Goal: Communication & Community: Ask a question

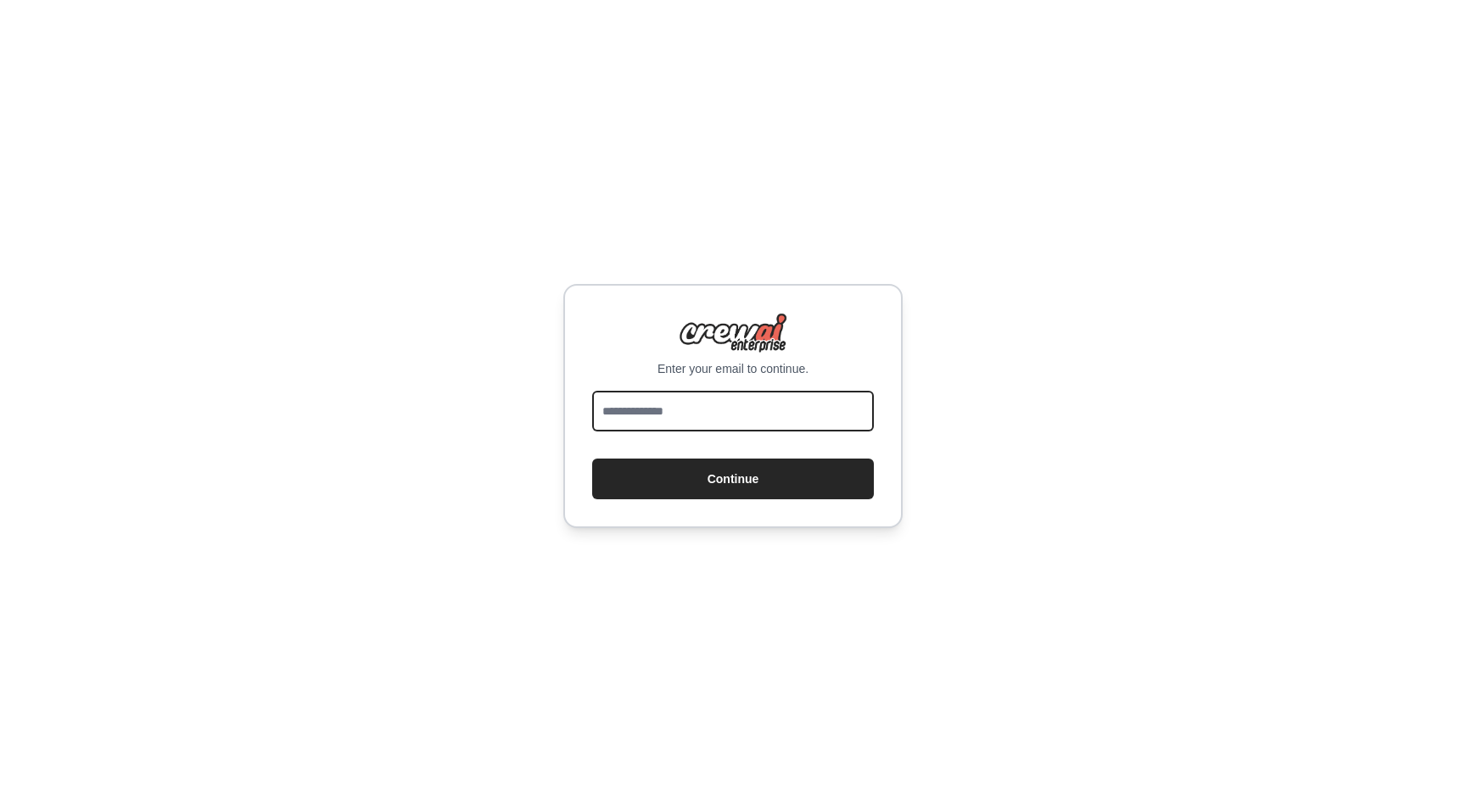
click at [672, 416] on input "email" at bounding box center [733, 411] width 282 height 41
type input "****"
click at [670, 404] on input "email" at bounding box center [733, 411] width 282 height 41
type input "**********"
click at [592, 459] on button "Continue" at bounding box center [733, 478] width 282 height 41
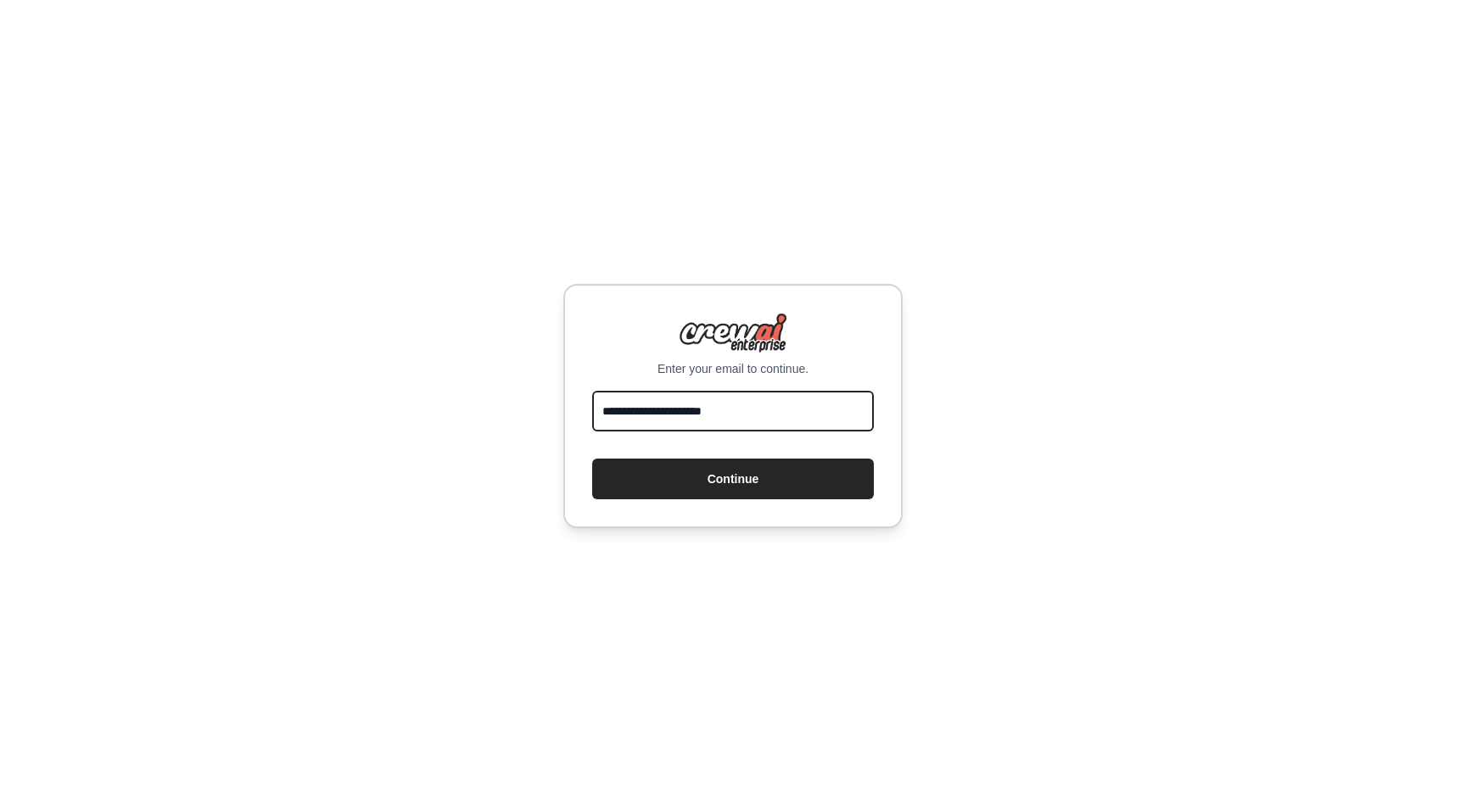
click at [722, 413] on input "**********" at bounding box center [733, 411] width 282 height 41
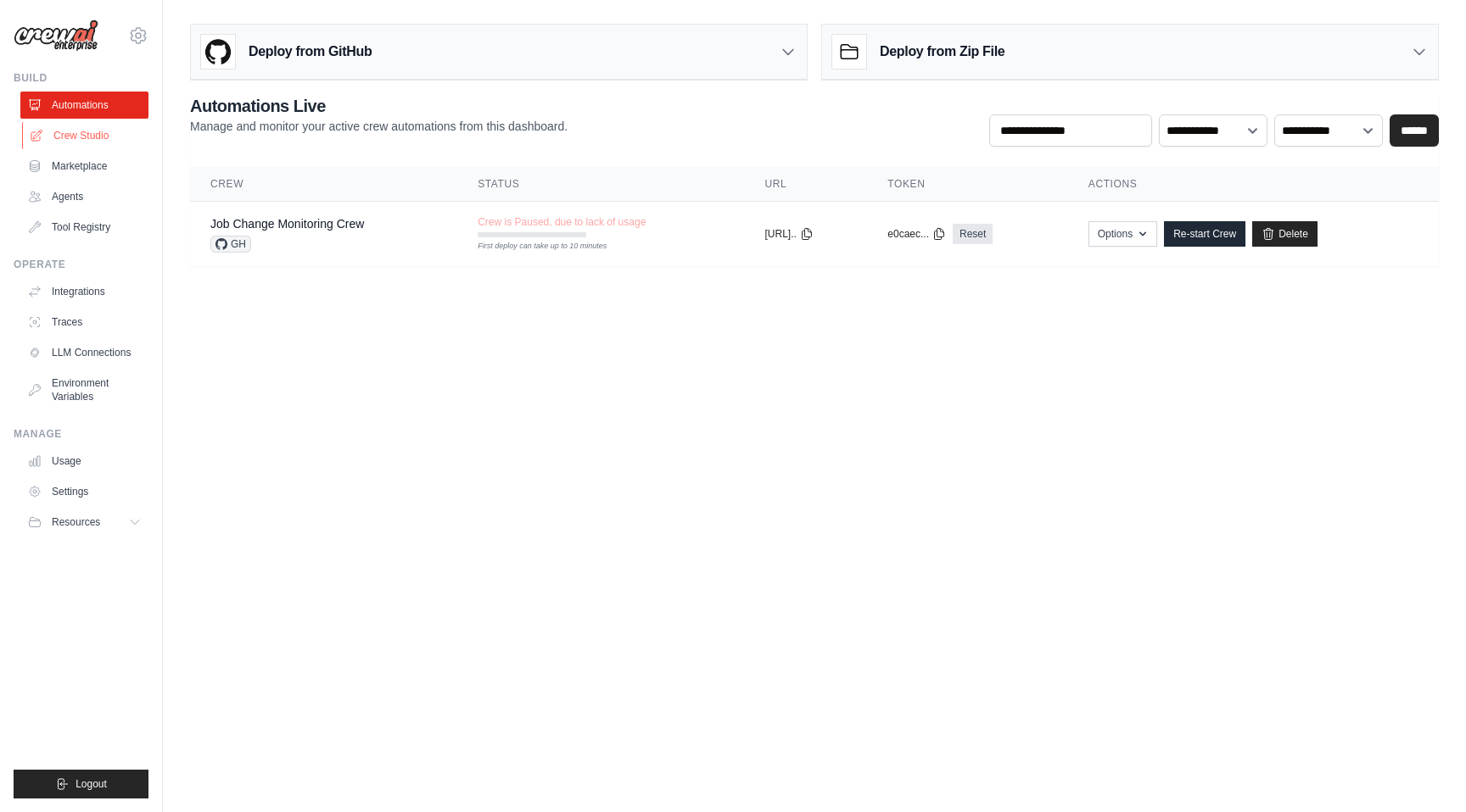
click at [112, 136] on link "Crew Studio" at bounding box center [85, 135] width 128 height 27
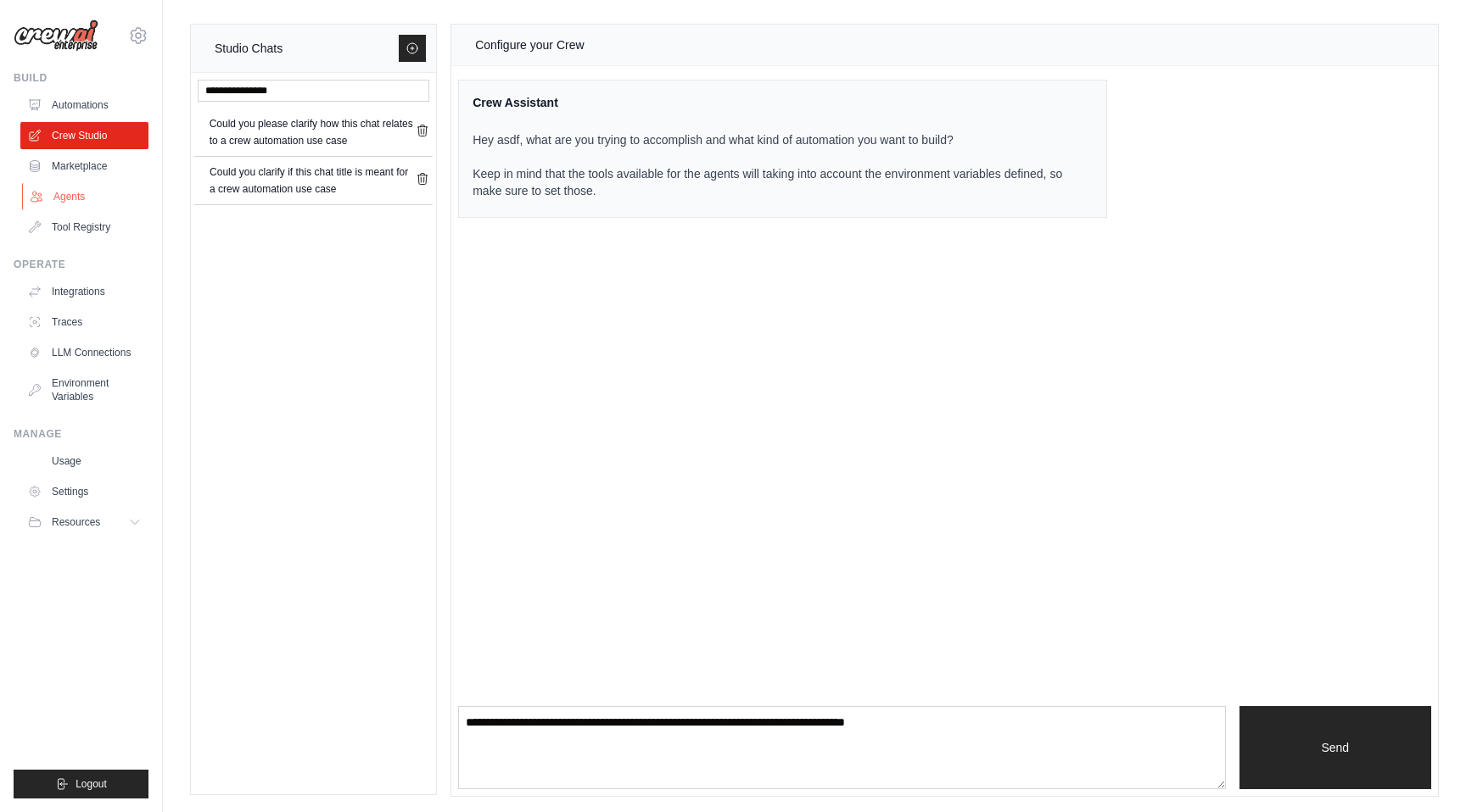
click at [90, 187] on link "Agents" at bounding box center [85, 197] width 128 height 27
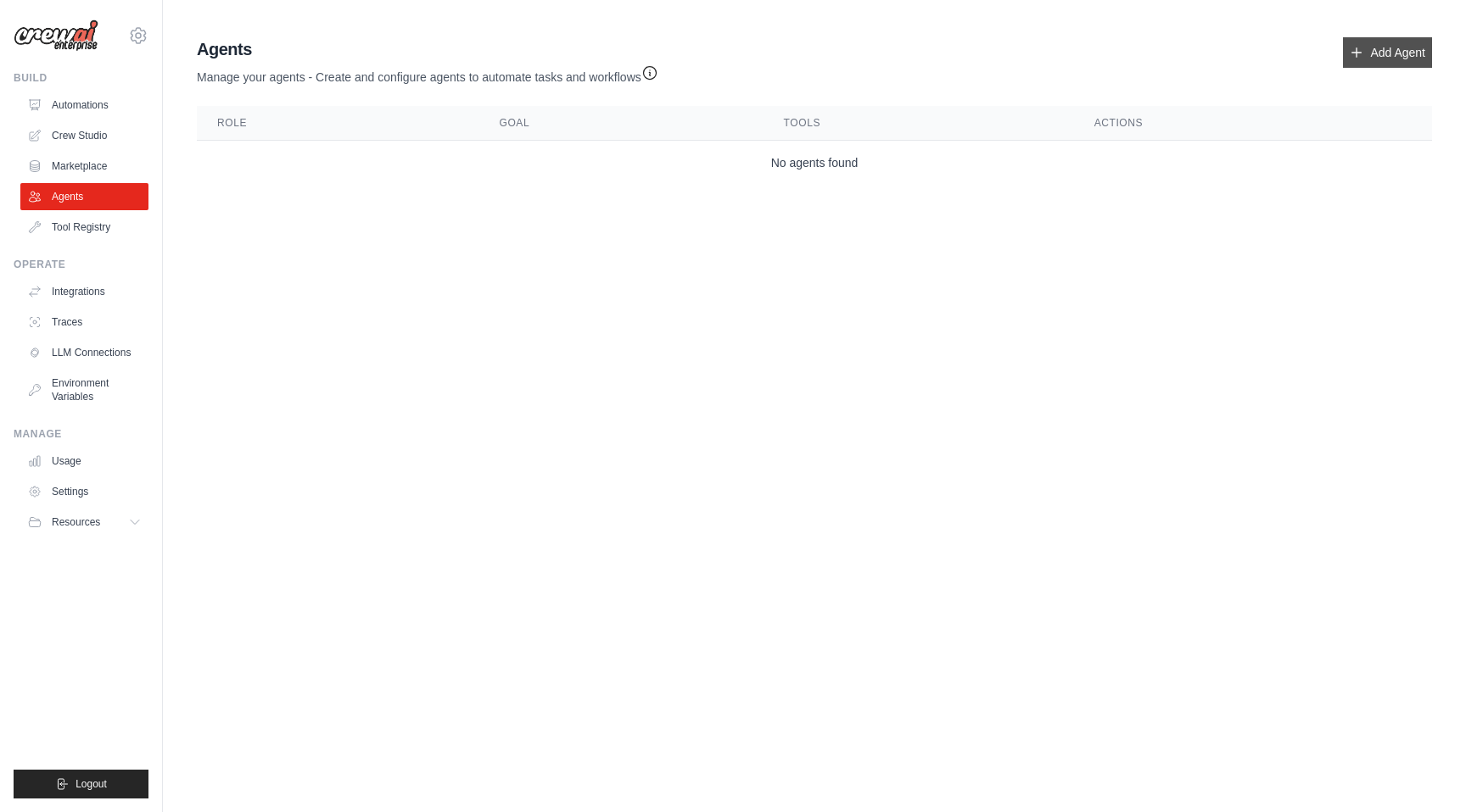
click at [1368, 48] on link "Add Agent" at bounding box center [1388, 53] width 89 height 31
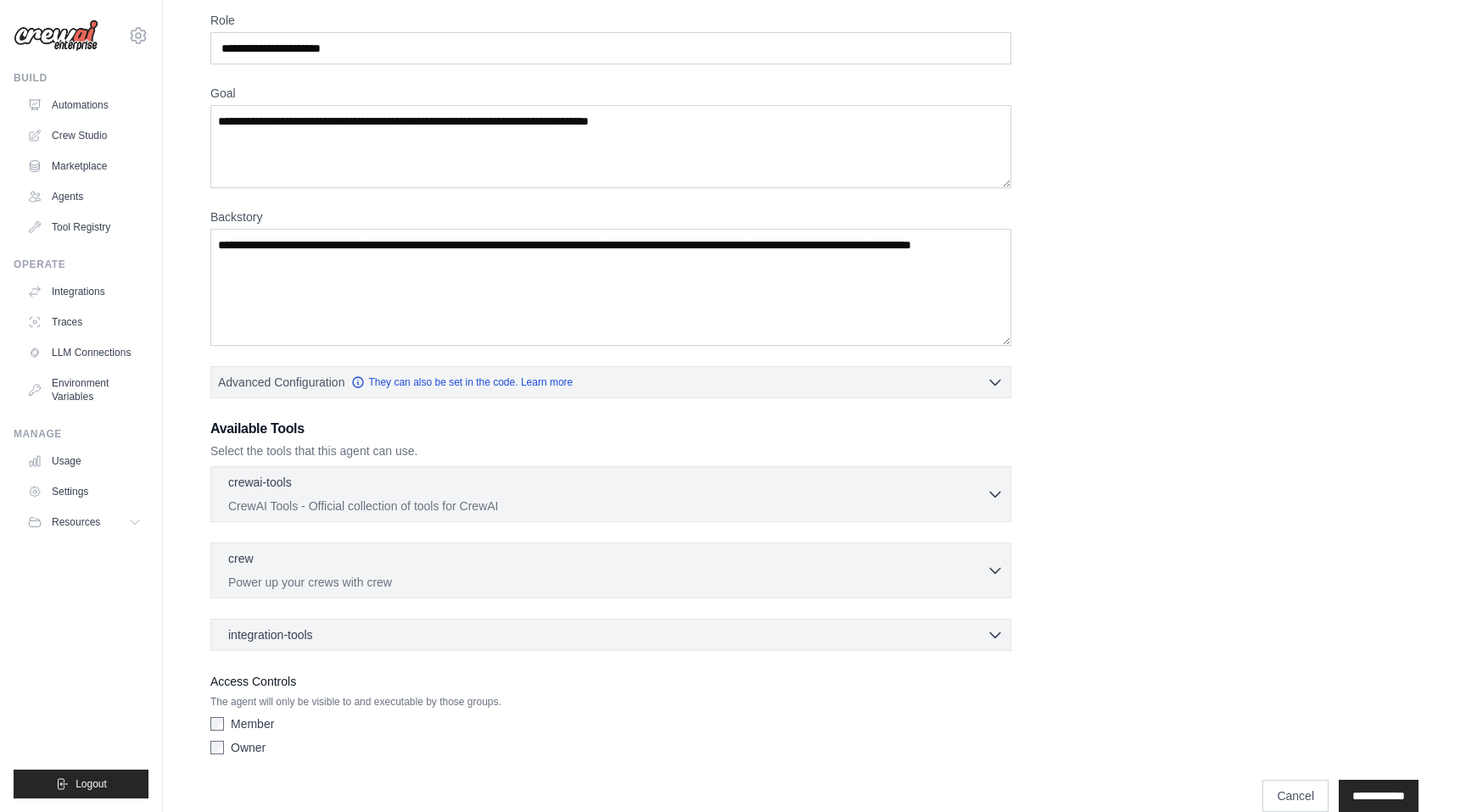
scroll to position [97, 0]
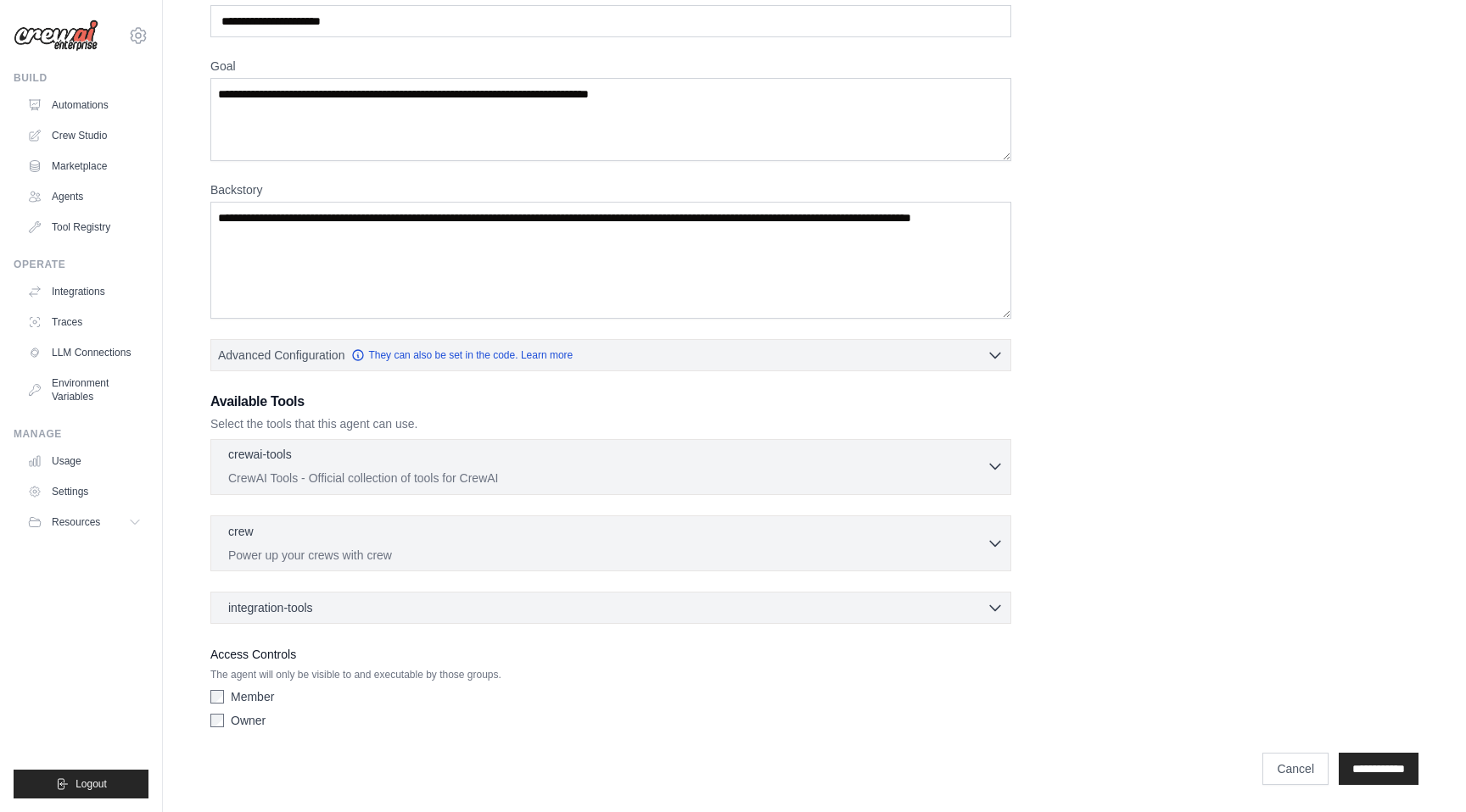
click at [428, 475] on p "CrewAI Tools - Official collection of tools for CrewAI" at bounding box center [608, 477] width 759 height 17
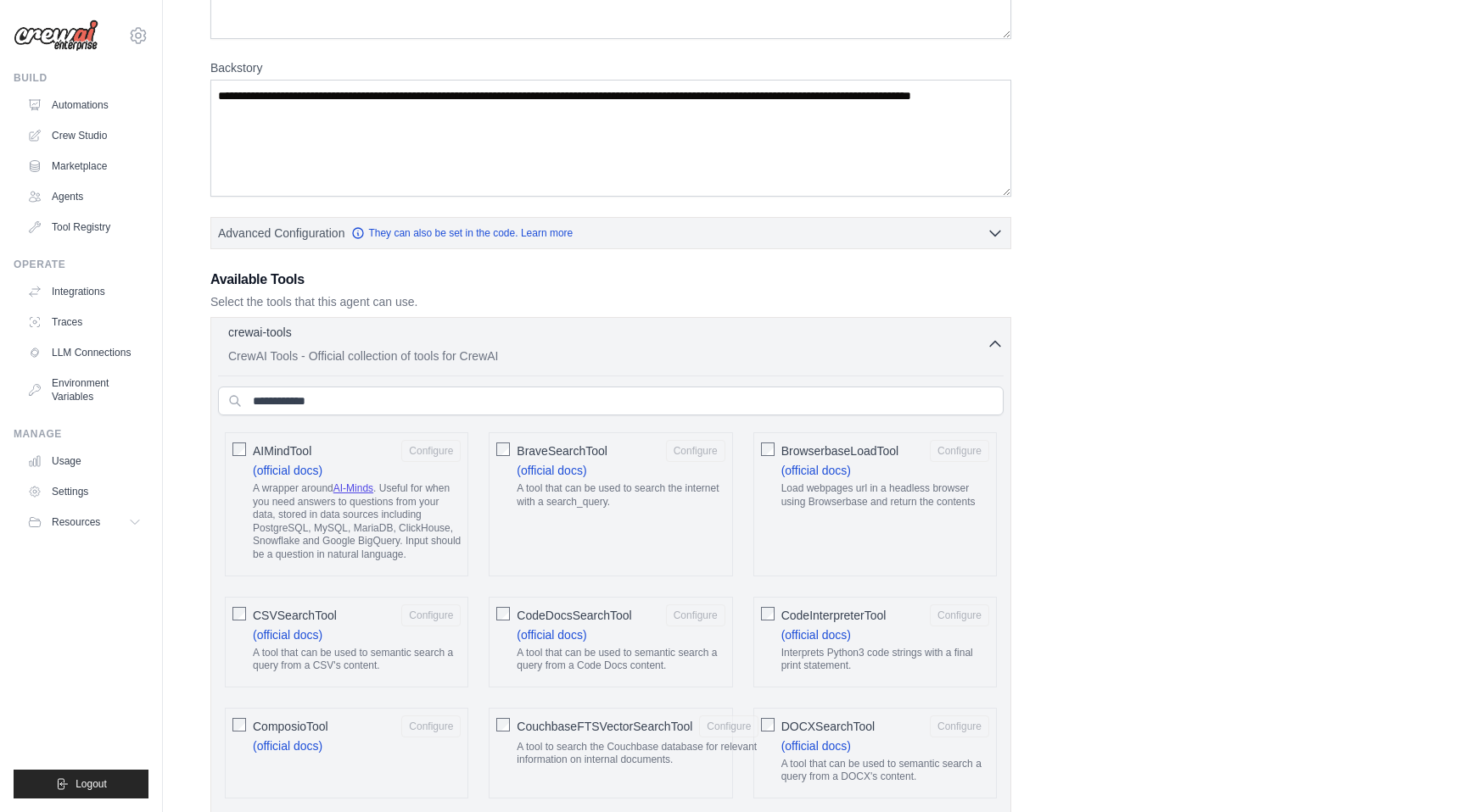
scroll to position [221, 0]
click at [791, 447] on span "BrowserbaseLoadTool" at bounding box center [840, 449] width 118 height 17
click at [969, 452] on button "Configure" at bounding box center [959, 449] width 60 height 22
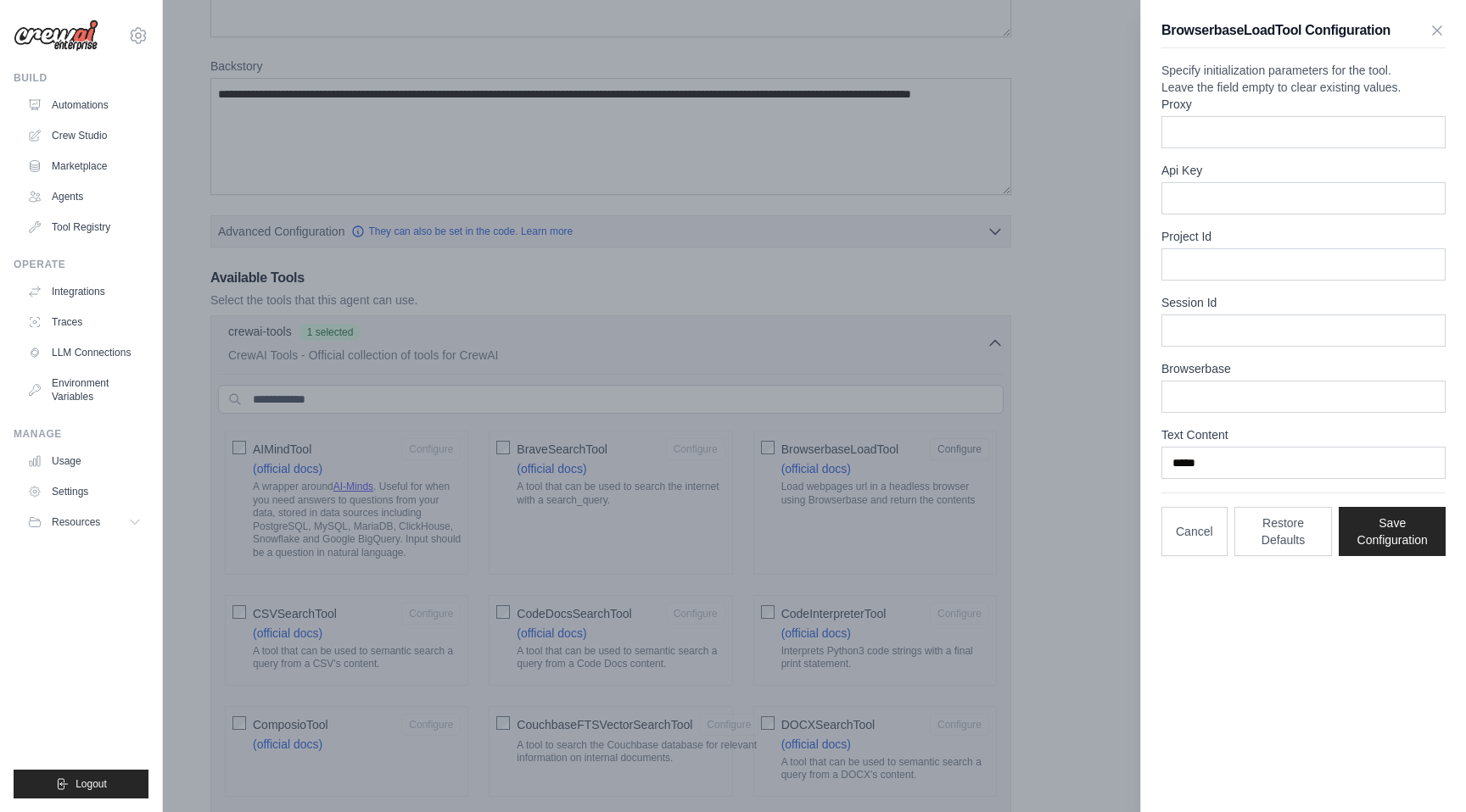
click at [780, 451] on div at bounding box center [733, 406] width 1466 height 812
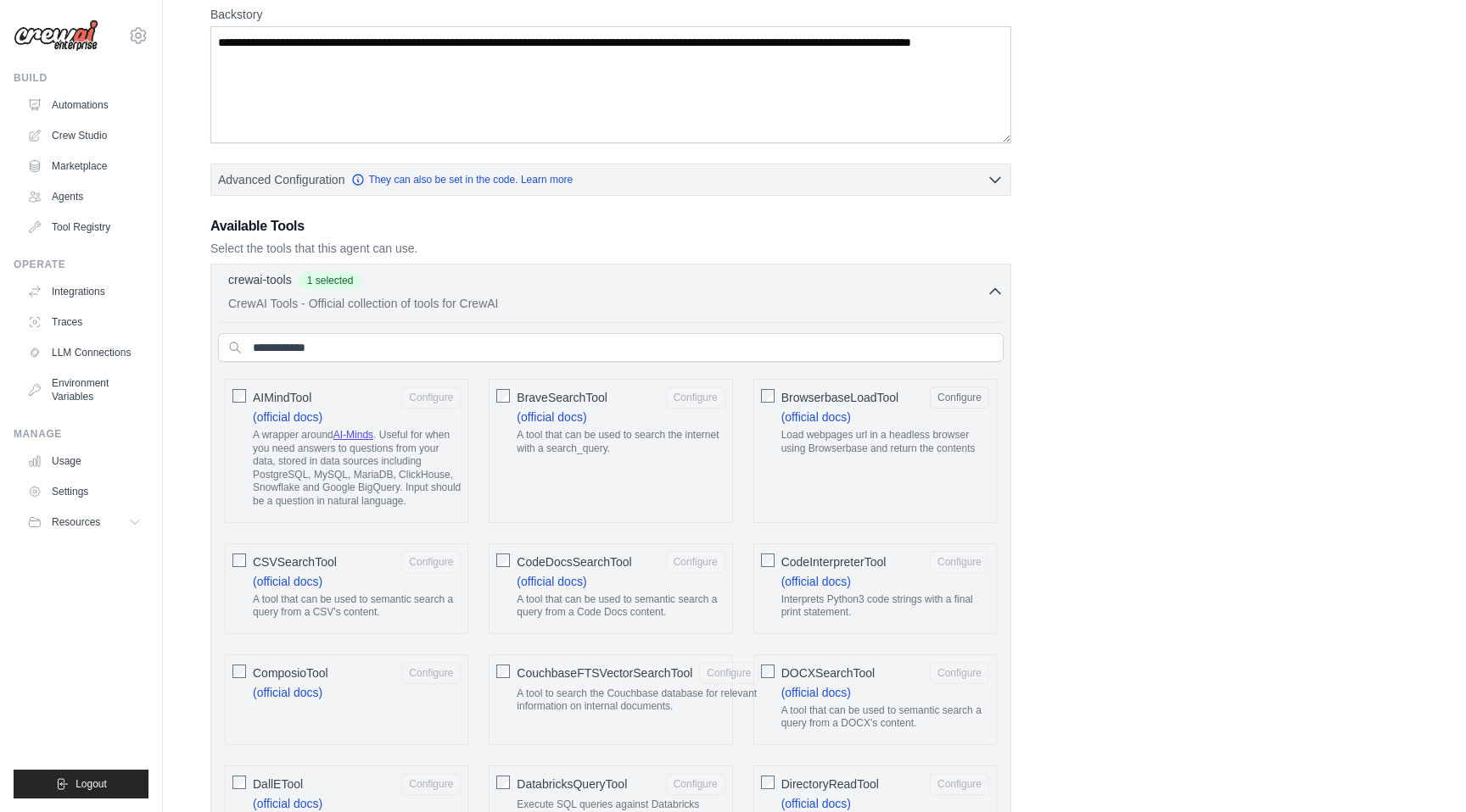
scroll to position [302, 0]
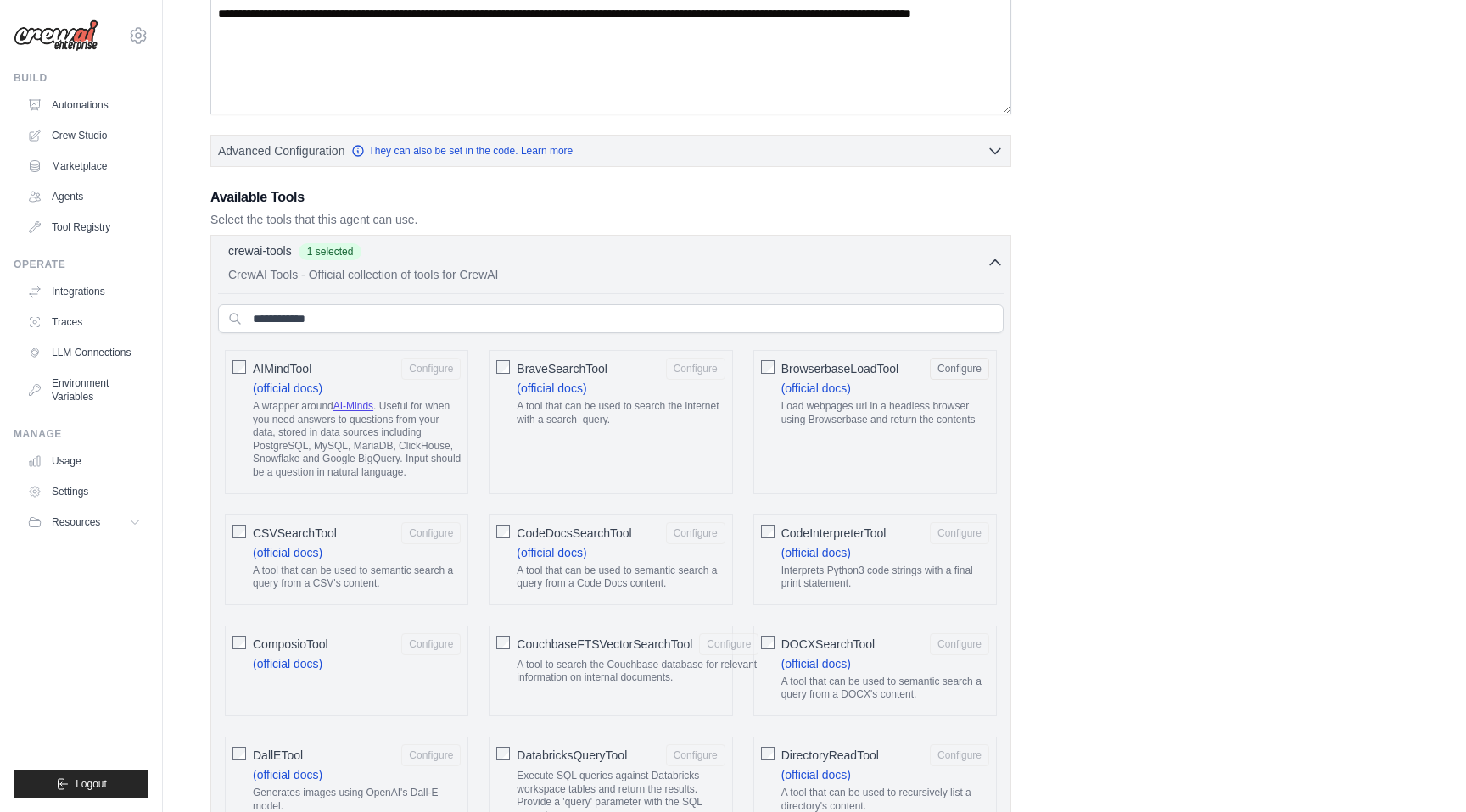
click at [832, 533] on span "CodeInterpreterTool" at bounding box center [834, 533] width 105 height 17
click at [941, 536] on button "Configure" at bounding box center [959, 532] width 60 height 22
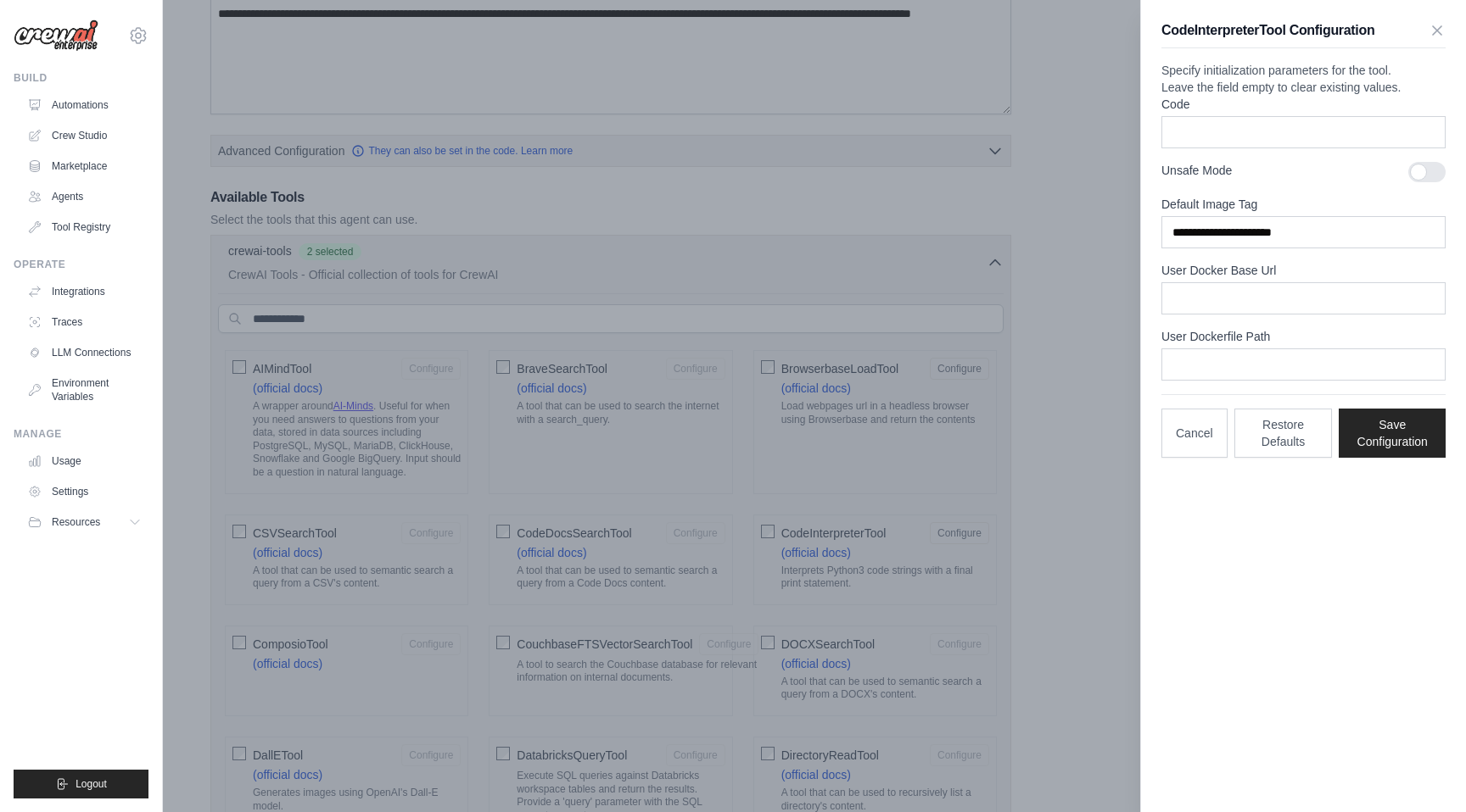
click at [791, 533] on div at bounding box center [733, 406] width 1466 height 812
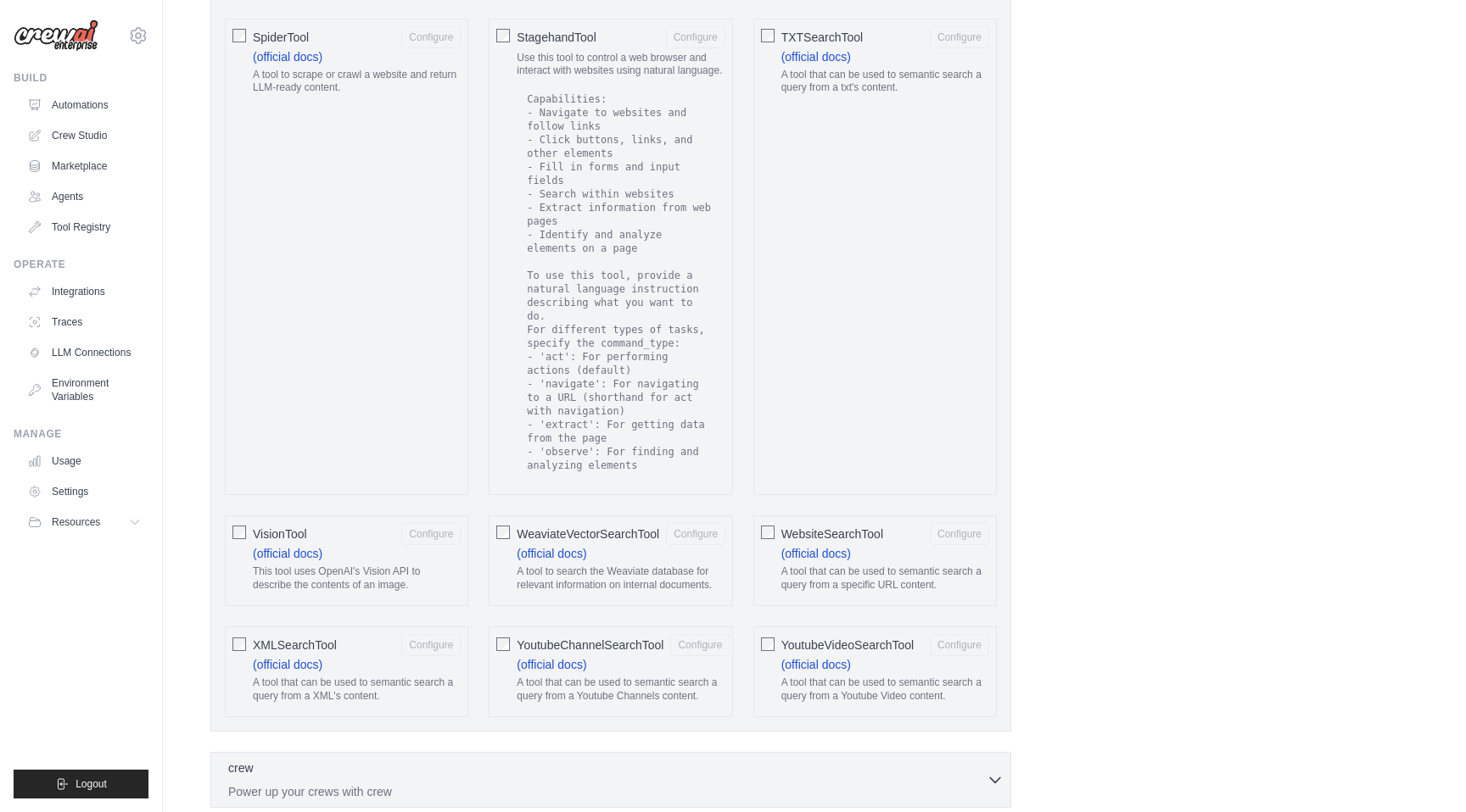
scroll to position [3060, 0]
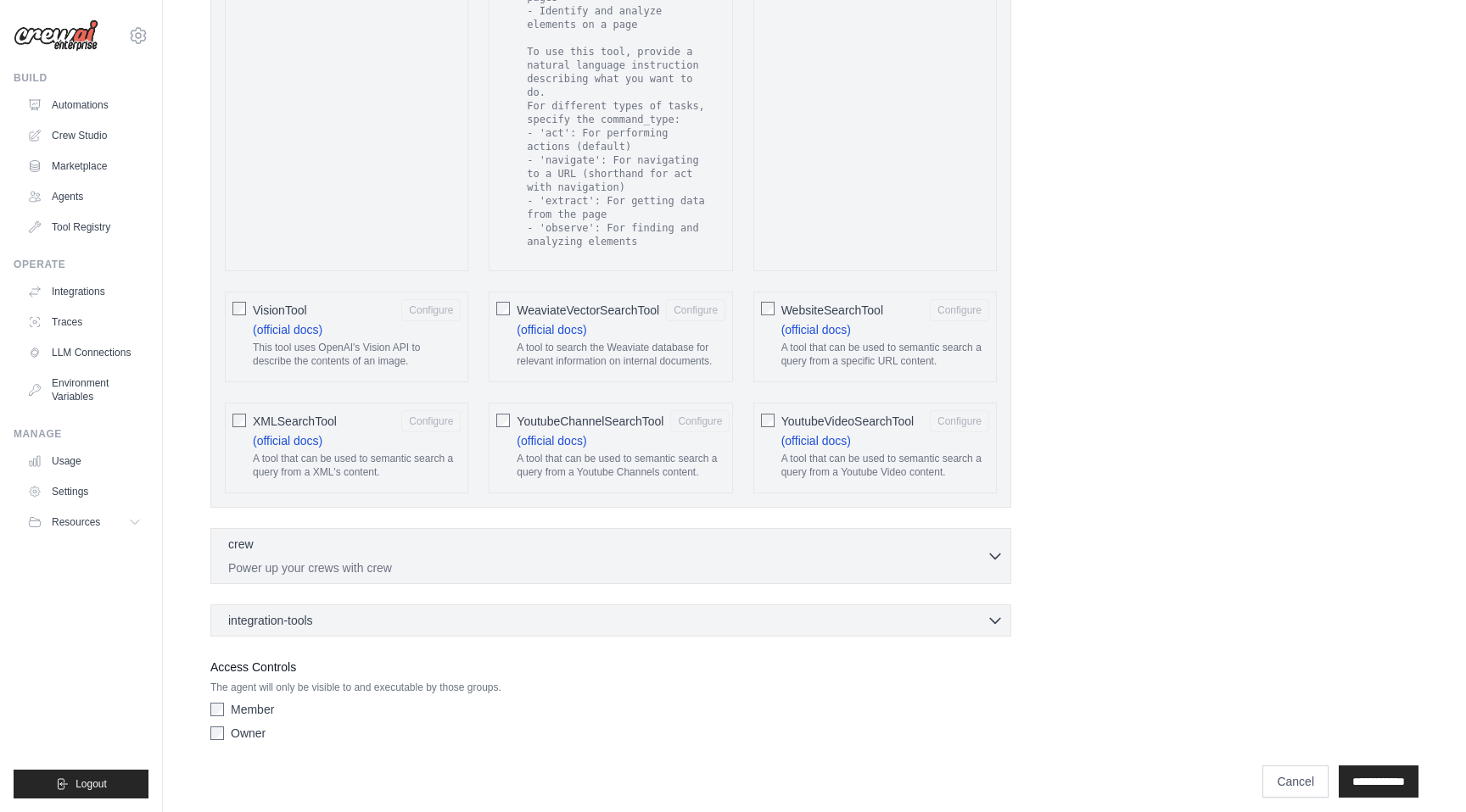
click at [791, 536] on div "crew 0 selected" at bounding box center [608, 546] width 759 height 21
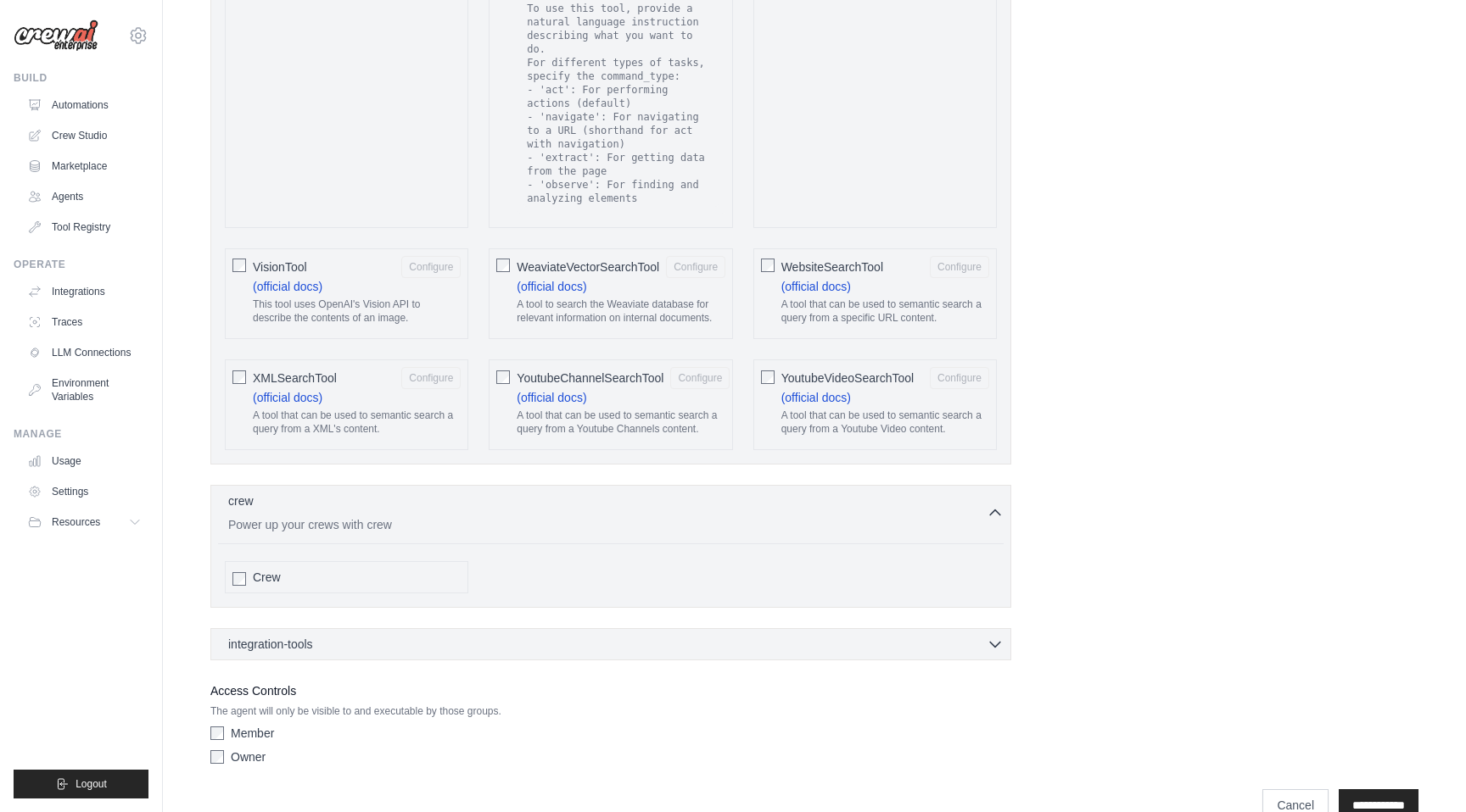
scroll to position [3127, 0]
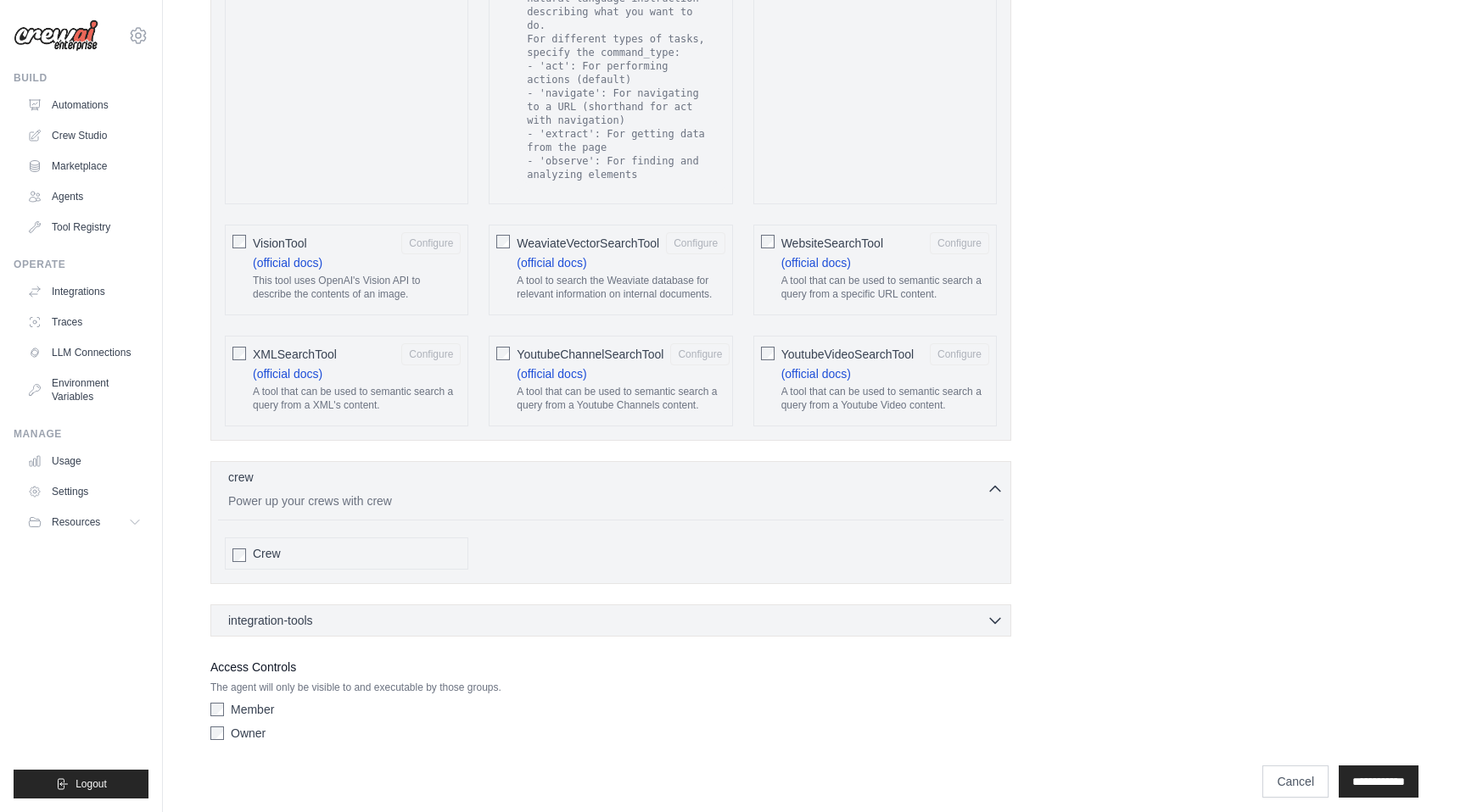
click at [785, 611] on div "integration-tools 0 selected" at bounding box center [616, 619] width 776 height 17
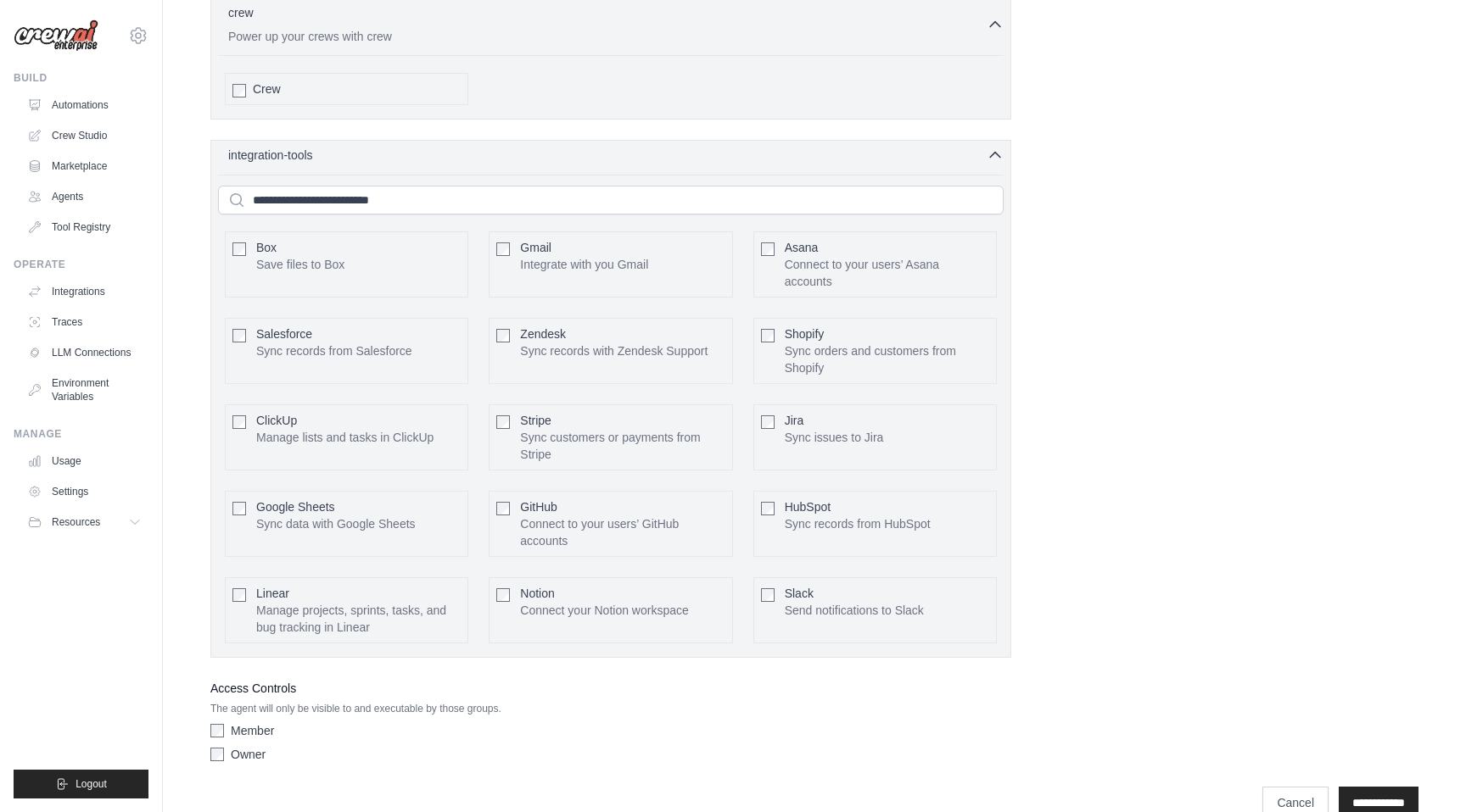
scroll to position [3594, 0]
click at [677, 340] on button "Configure" at bounding box center [696, 347] width 60 height 22
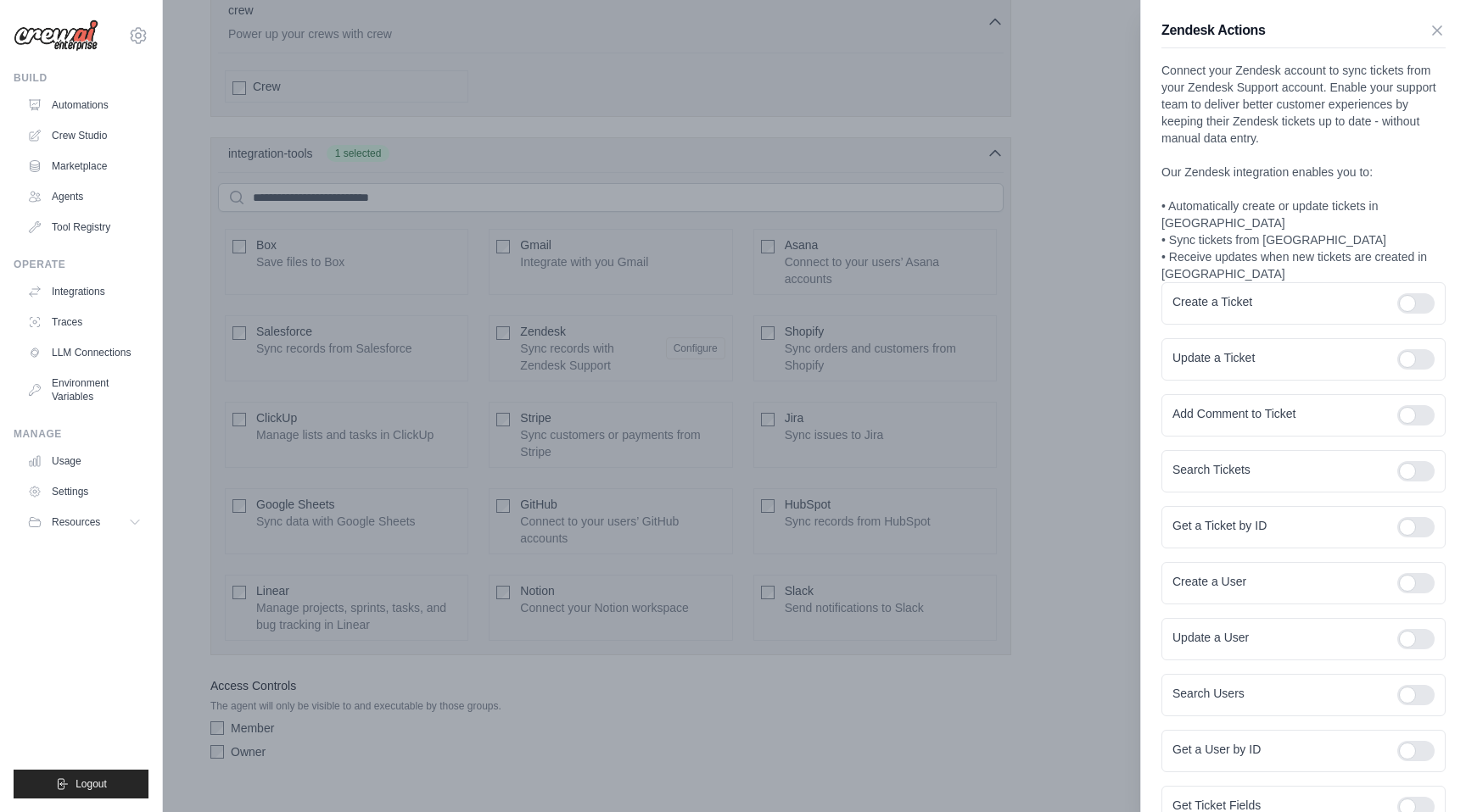
scroll to position [153, 0]
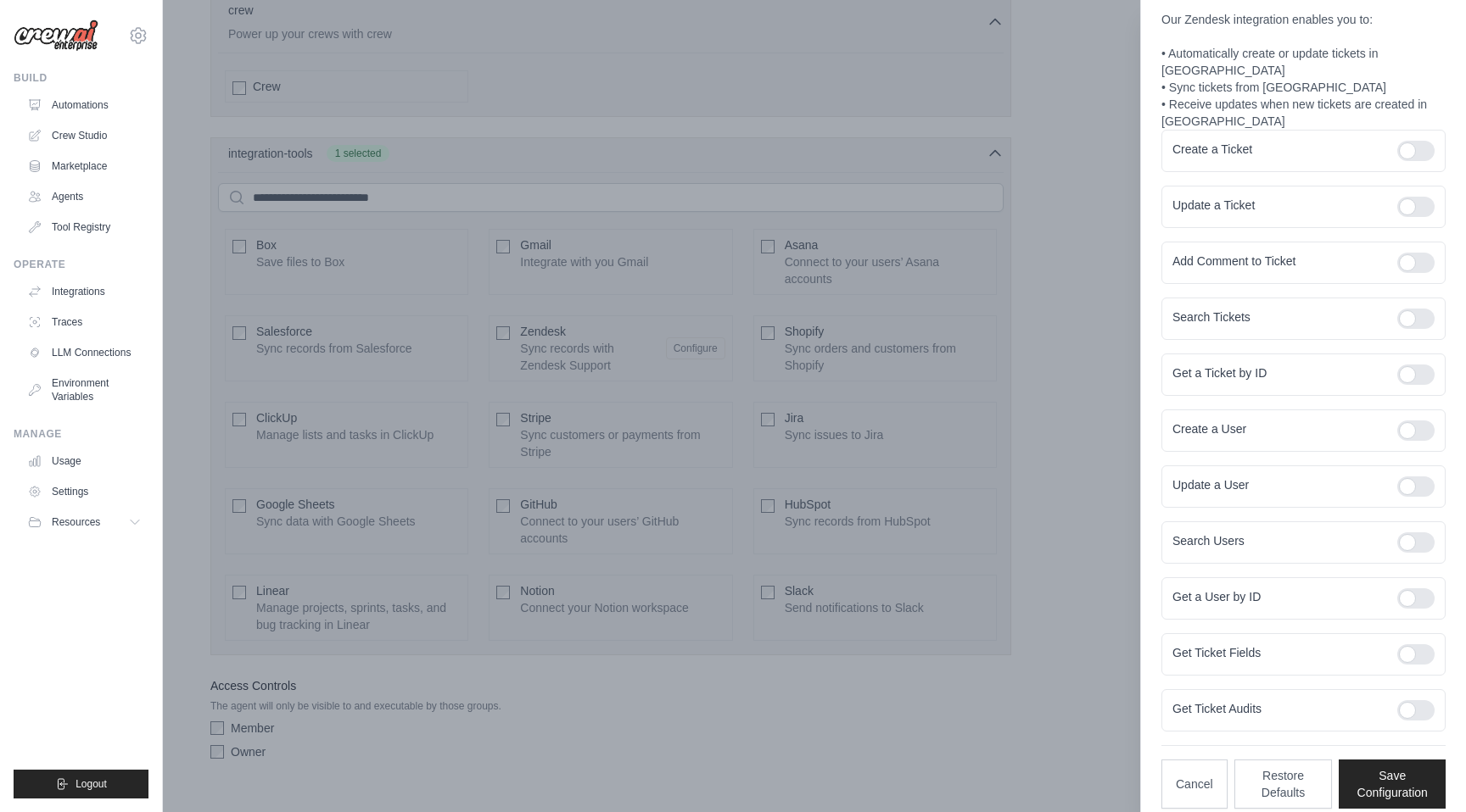
click at [754, 170] on div at bounding box center [733, 406] width 1466 height 812
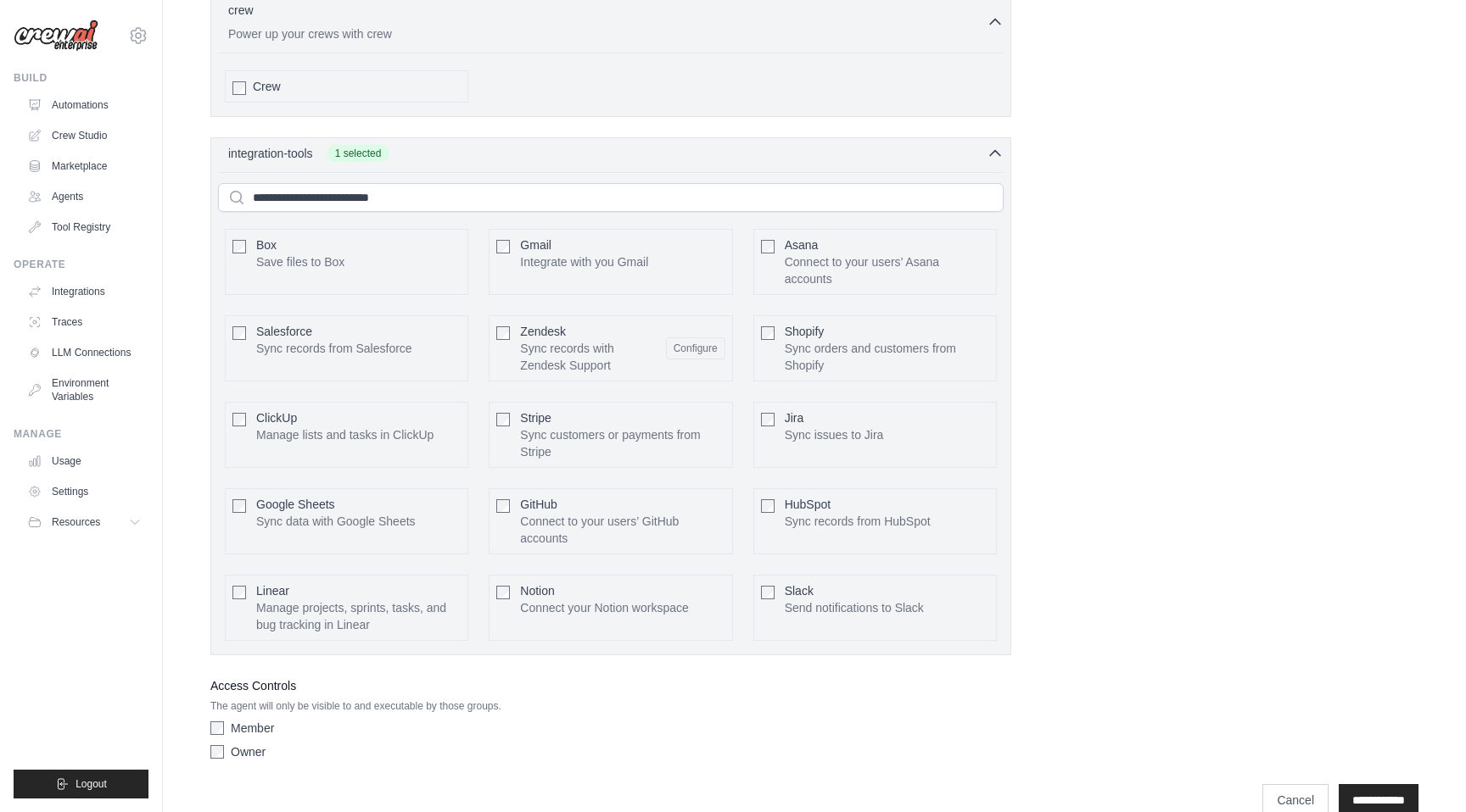
click at [510, 319] on div "Zendesk Sync records with Zendesk Support Configure" at bounding box center [610, 348] width 243 height 67
click at [111, 357] on link "LLM Connections" at bounding box center [85, 352] width 128 height 27
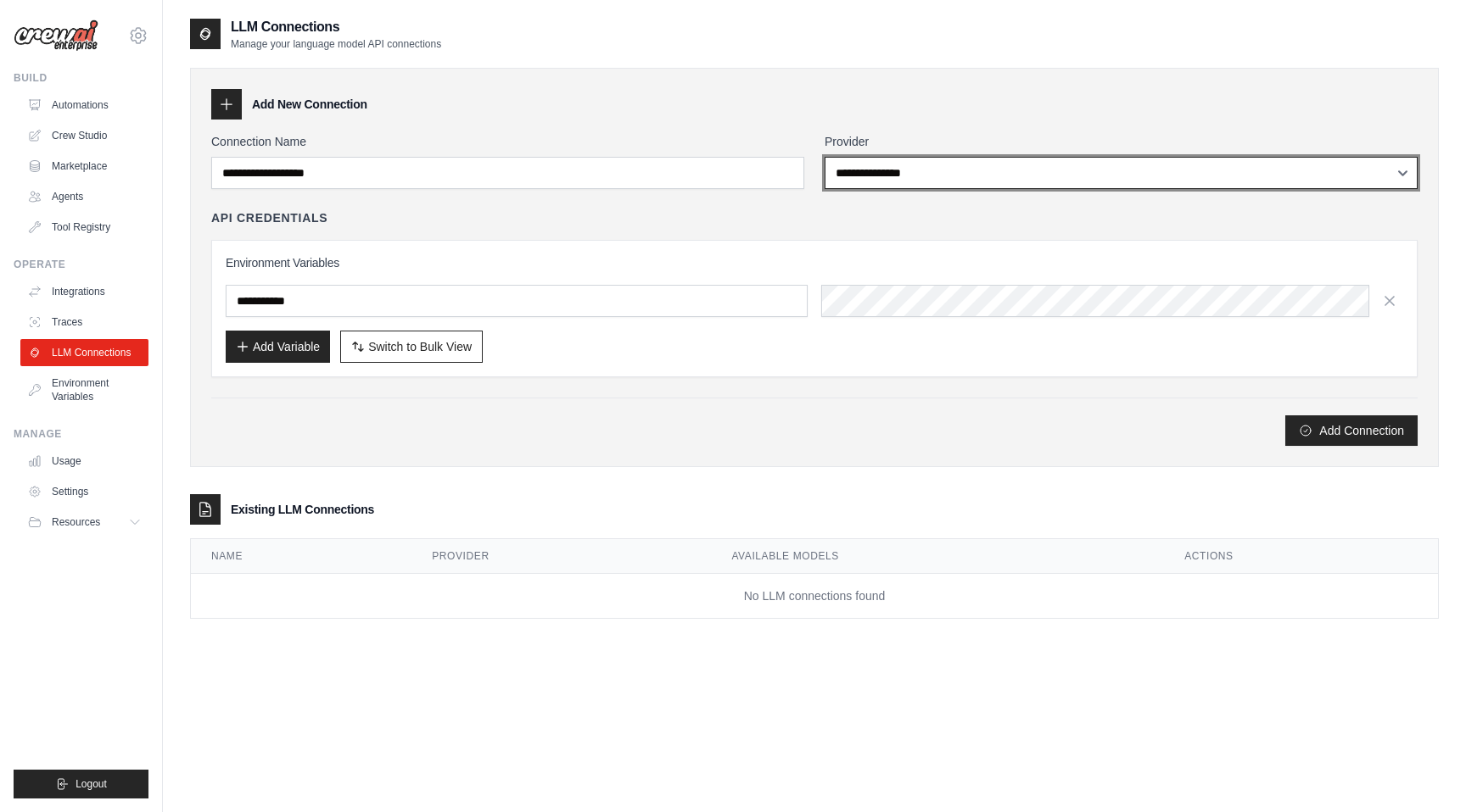
click at [893, 173] on select "**********" at bounding box center [1120, 173] width 593 height 32
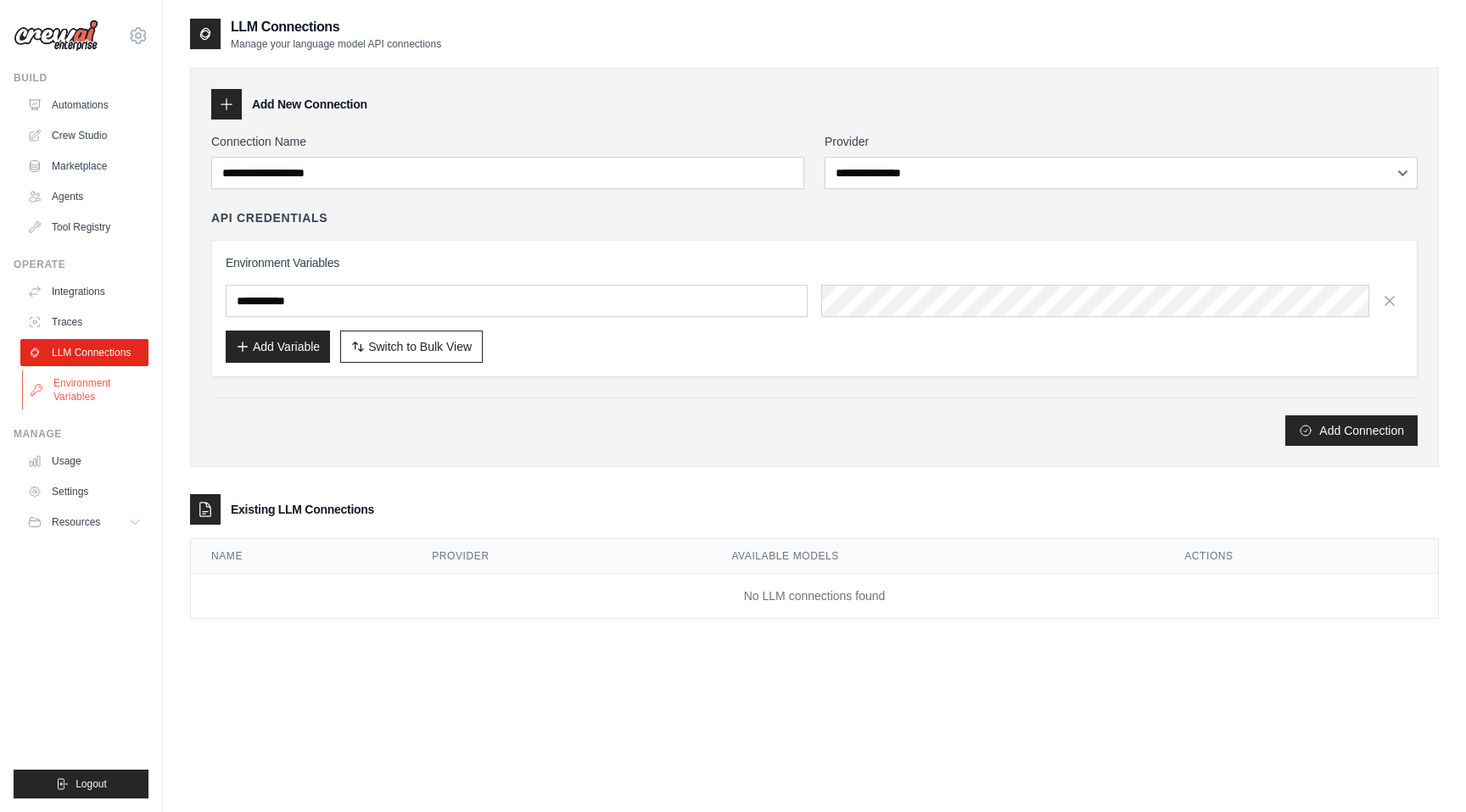
click at [90, 398] on link "Environment Variables" at bounding box center [85, 389] width 128 height 41
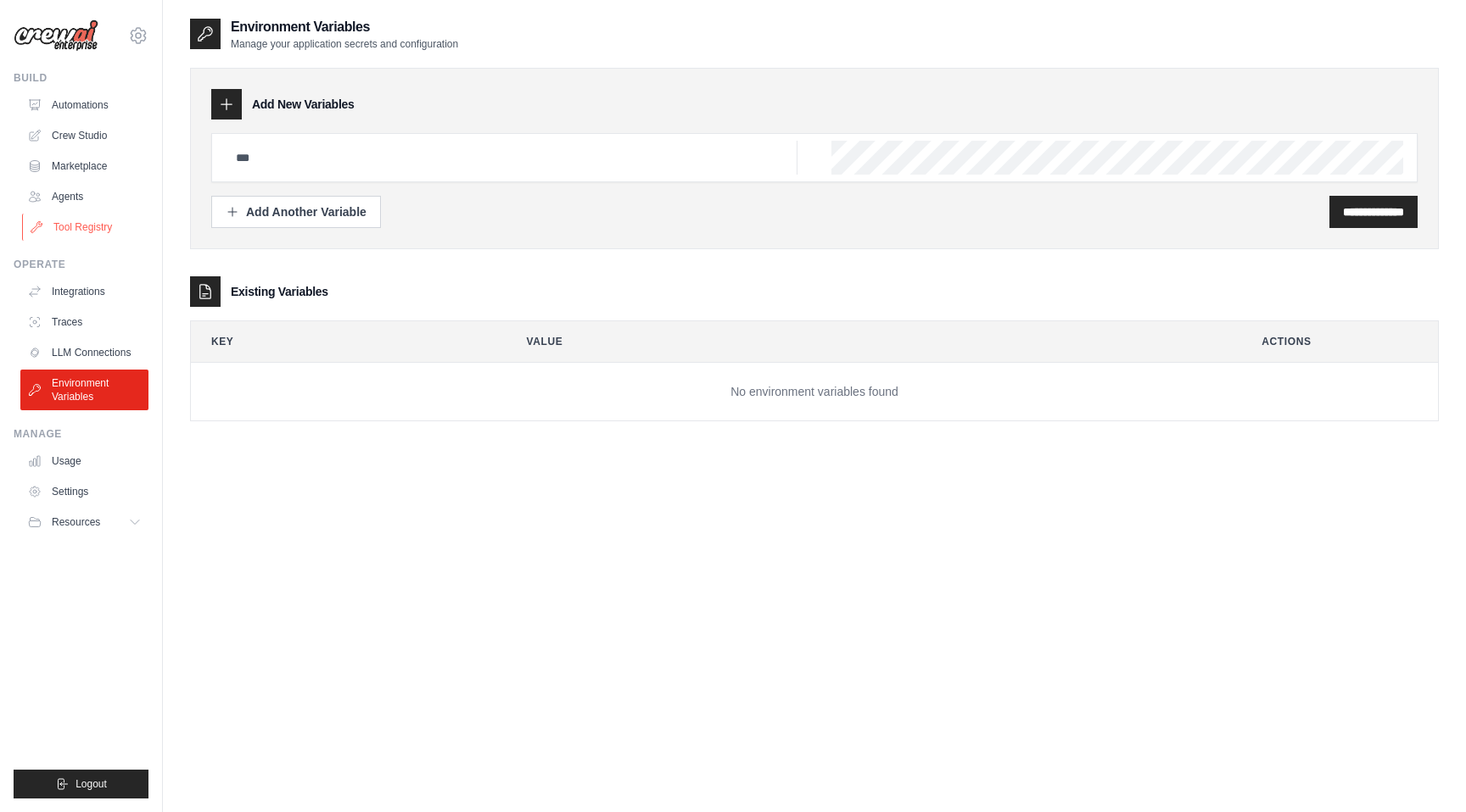
click at [71, 232] on link "Tool Registry" at bounding box center [85, 226] width 128 height 27
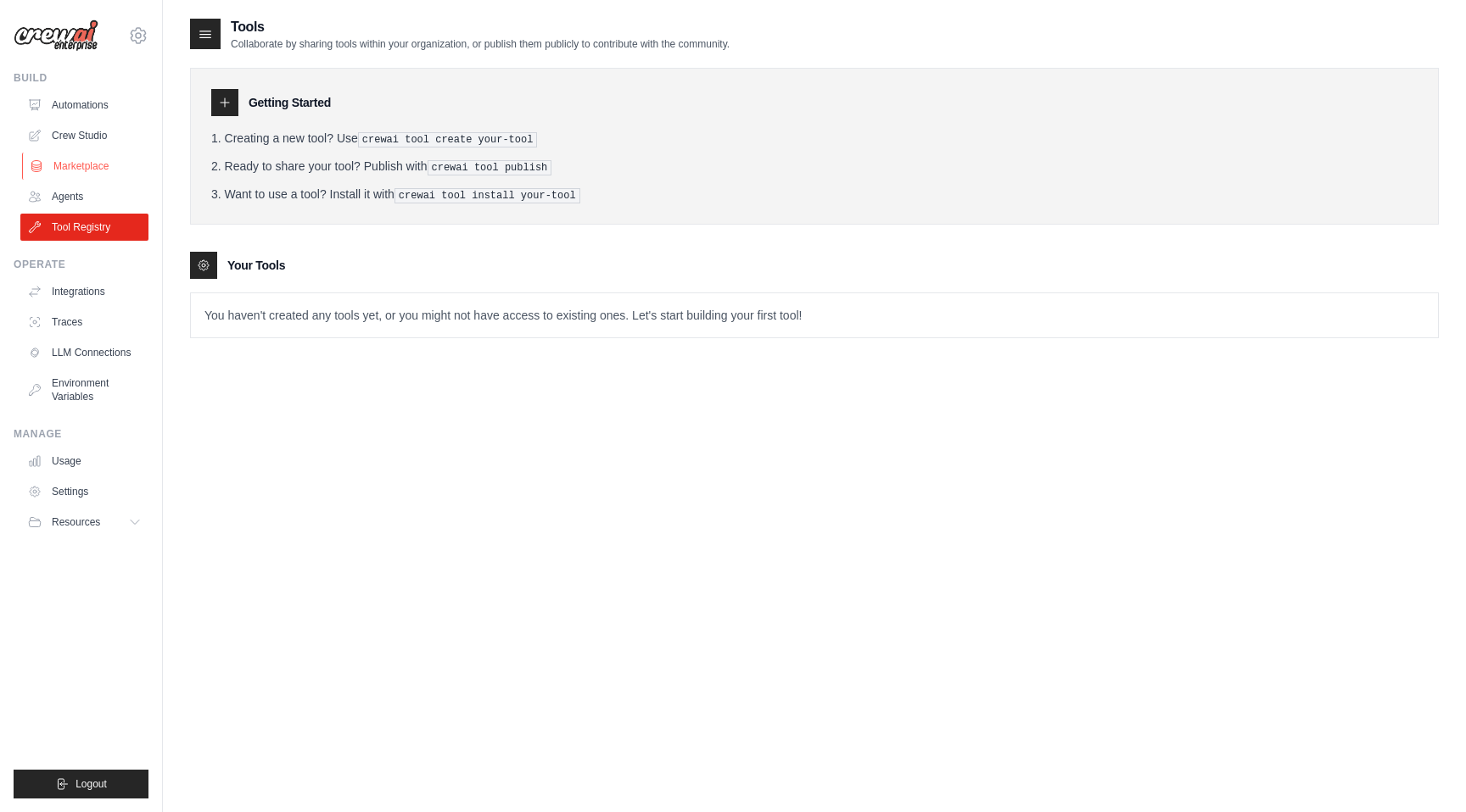
click at [118, 159] on link "Marketplace" at bounding box center [85, 166] width 128 height 27
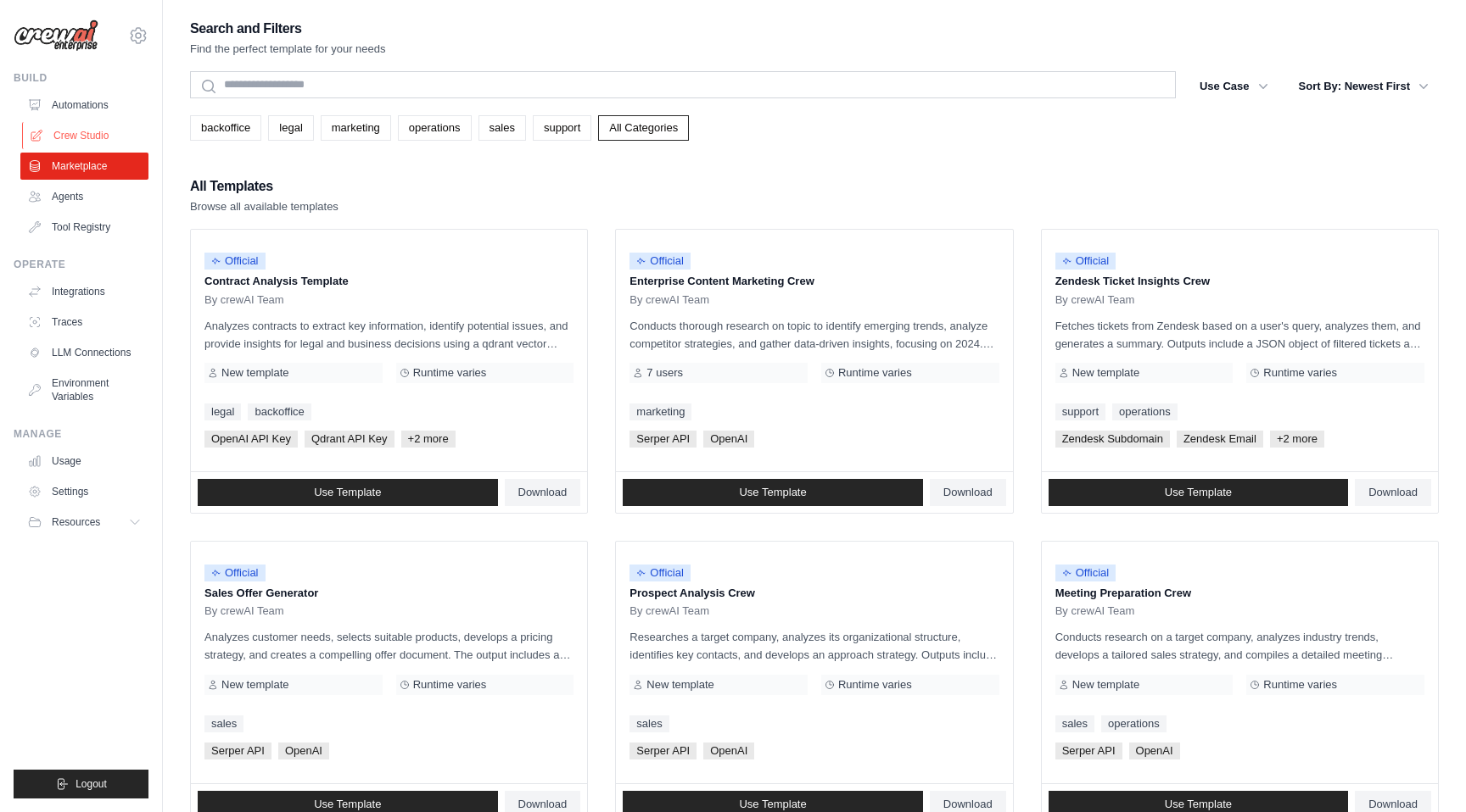
click at [109, 139] on link "Crew Studio" at bounding box center [85, 135] width 128 height 27
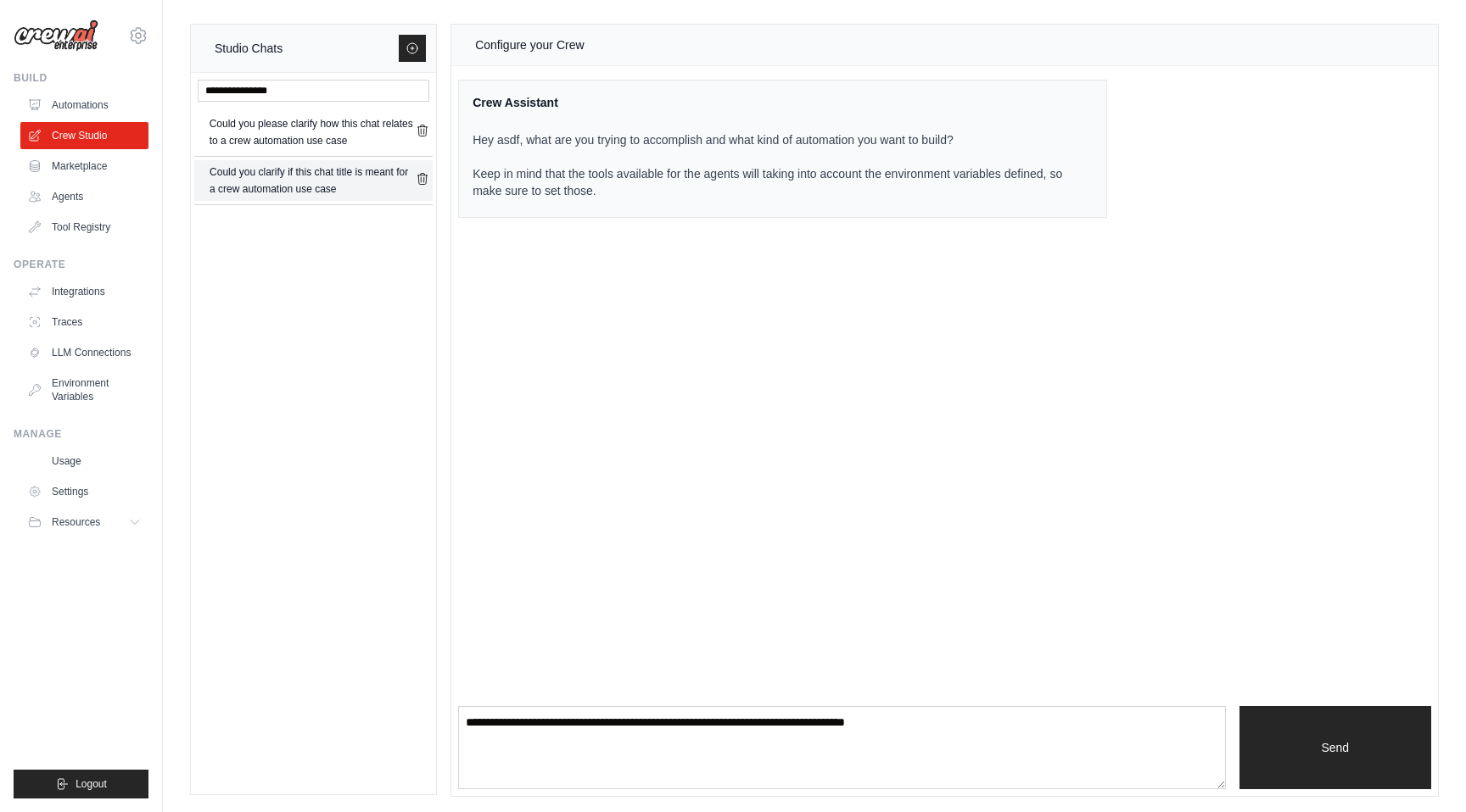
click at [330, 166] on div "Could you clarify if this chat title is meant for a crew automation use case" at bounding box center [313, 181] width 207 height 34
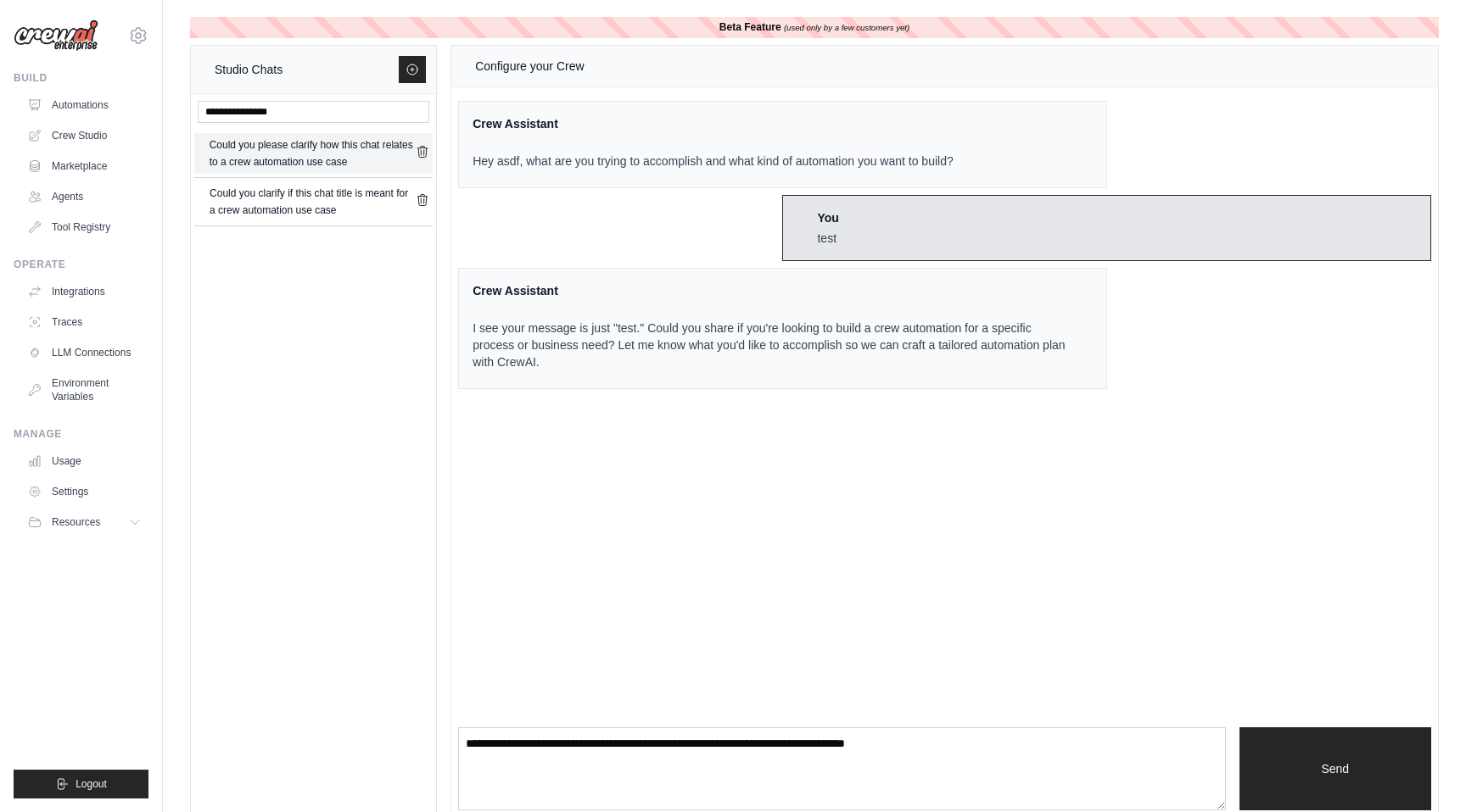
click at [332, 152] on div "Could you please clarify how this chat relates to a crew automation use case" at bounding box center [313, 154] width 207 height 34
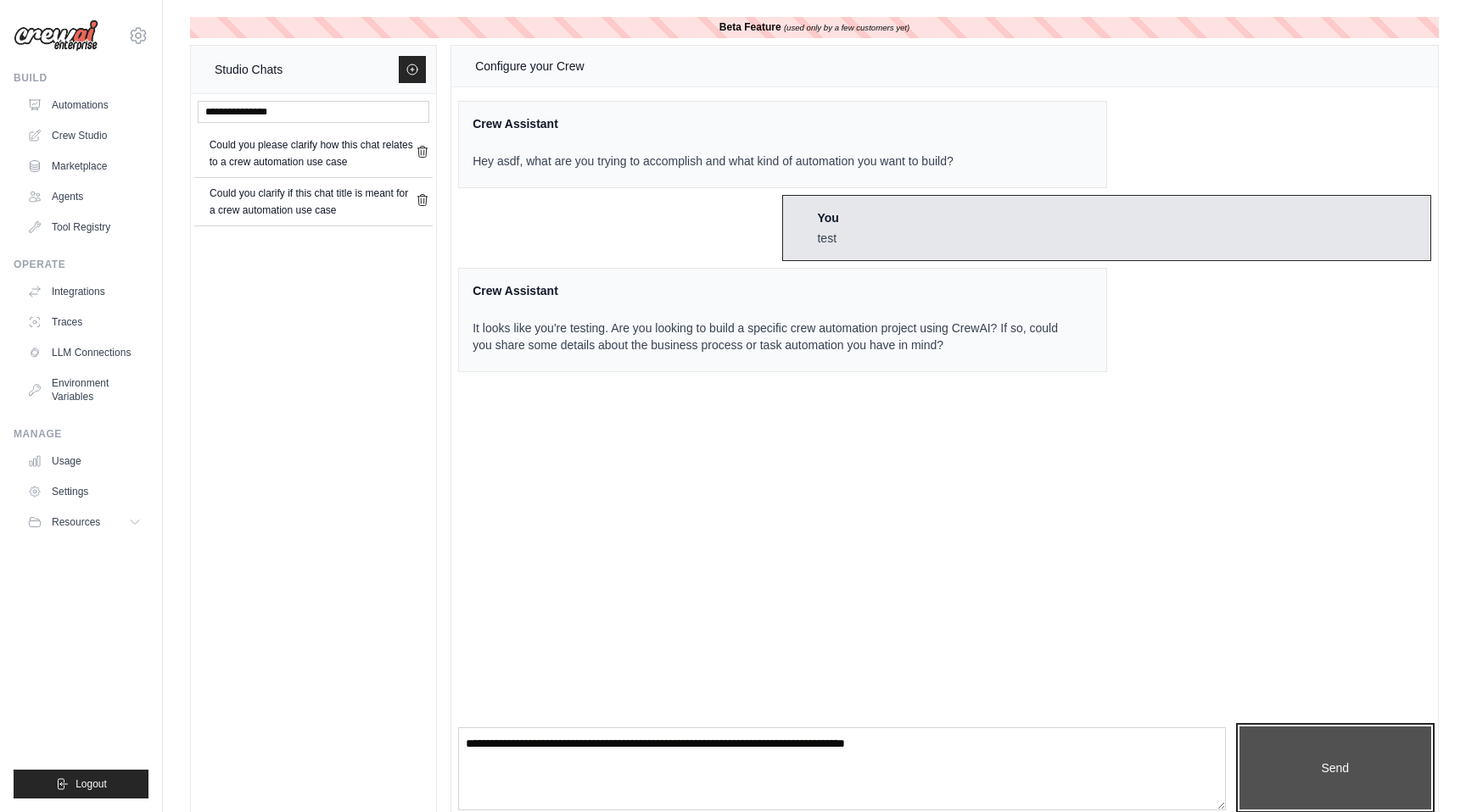
click at [1364, 792] on button "Send" at bounding box center [1335, 768] width 192 height 83
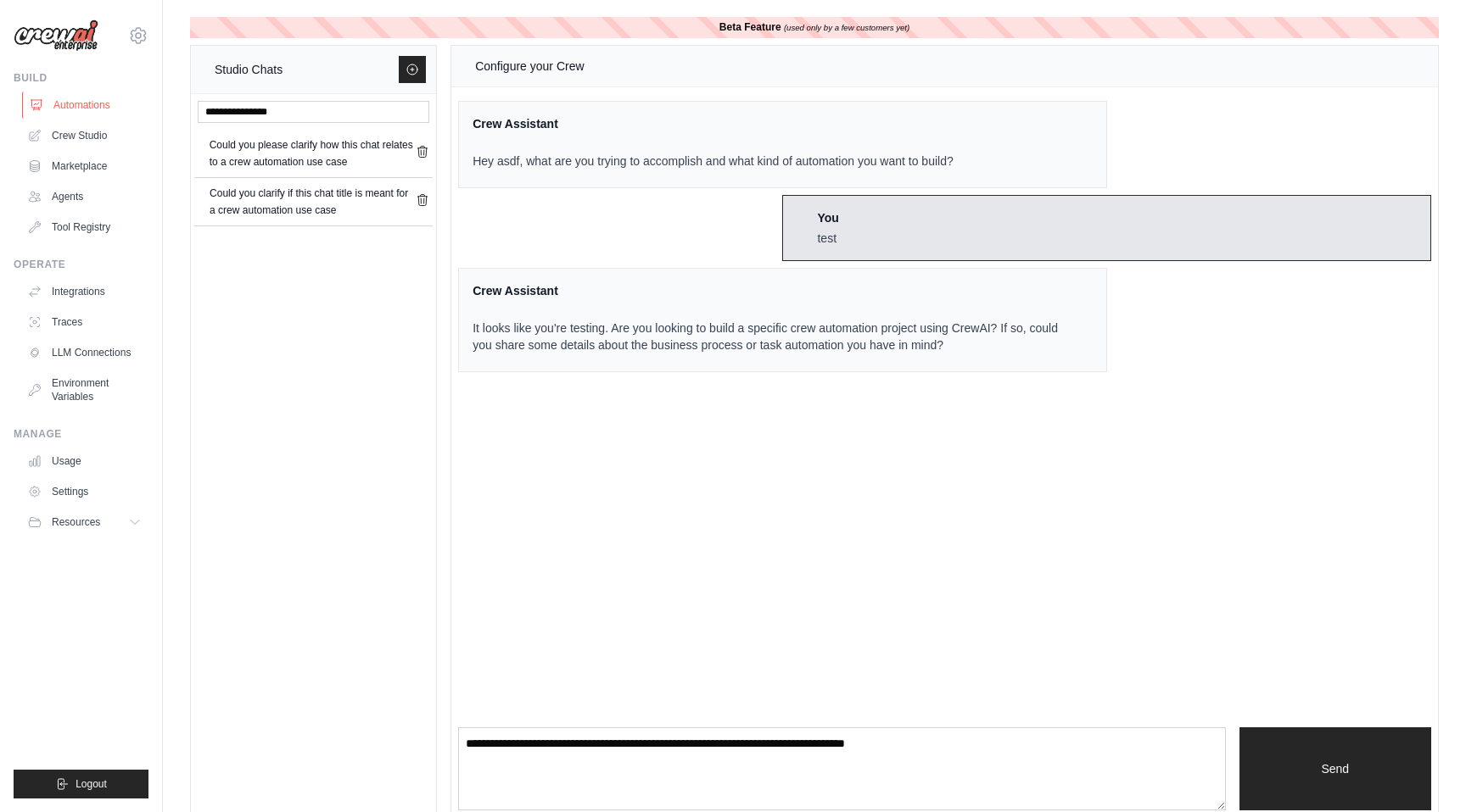
click at [73, 106] on link "Automations" at bounding box center [85, 104] width 128 height 27
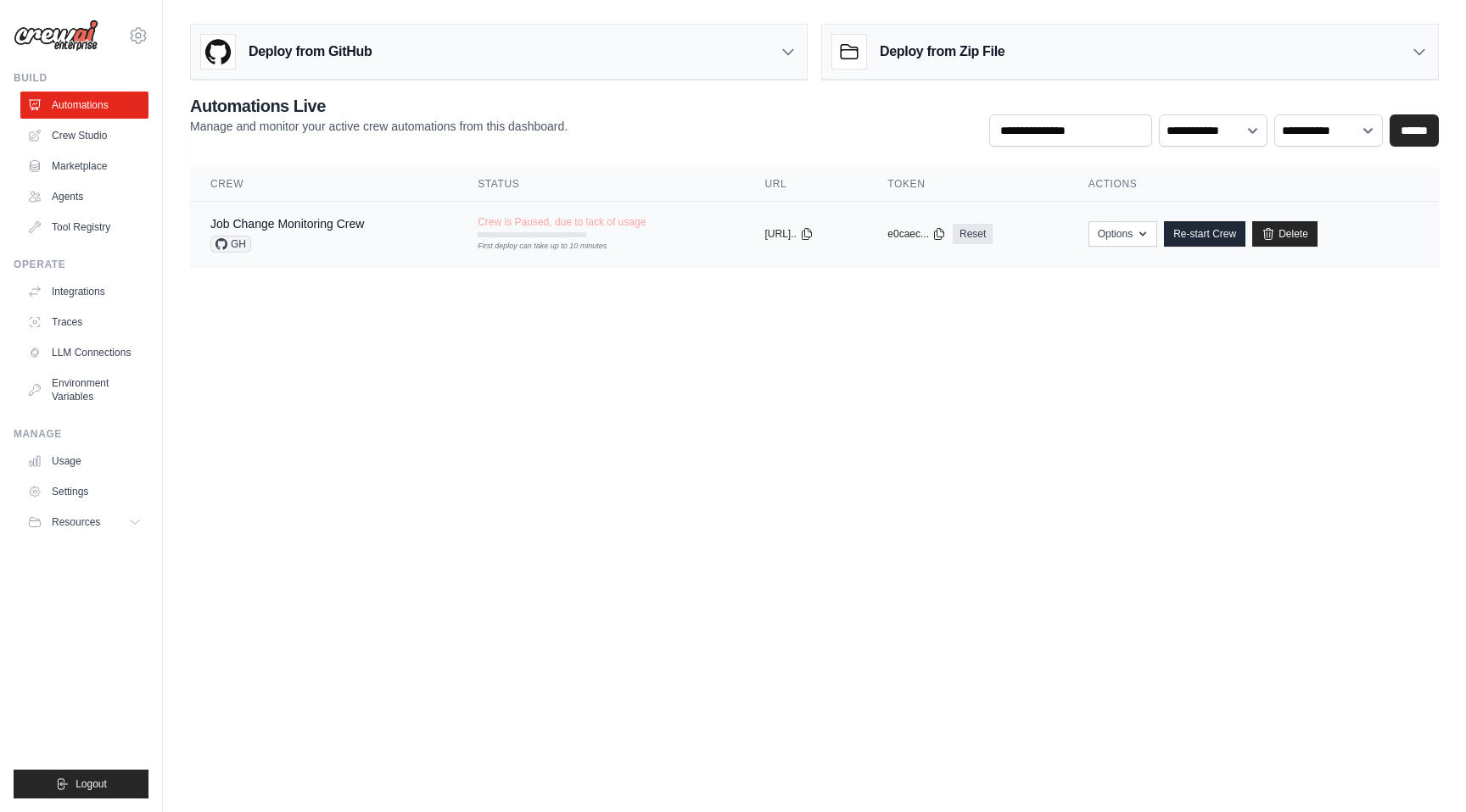
click at [463, 233] on td "Crew is Paused, due to lack of usage First deploy can take up to 10 minutes" at bounding box center [600, 226] width 287 height 50
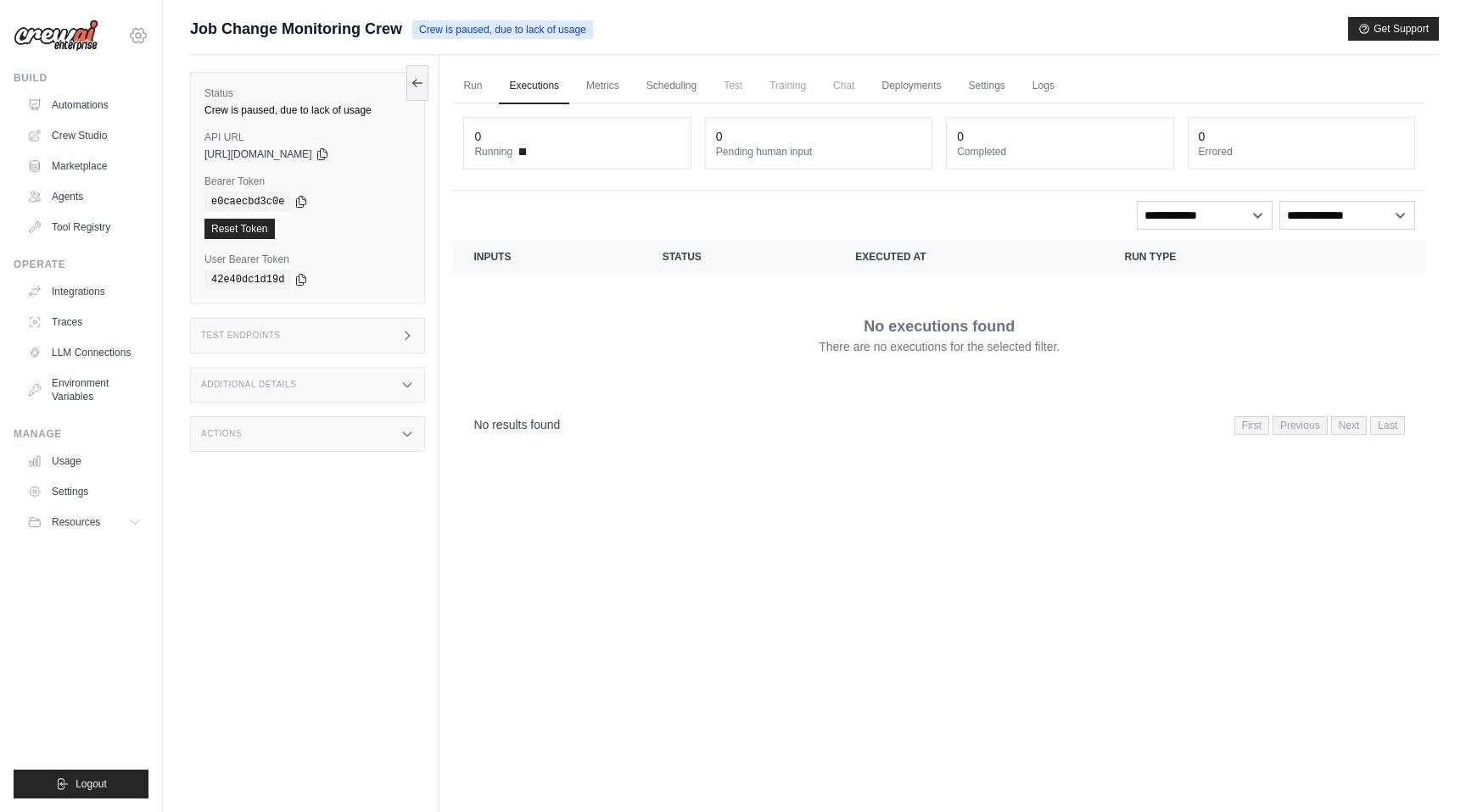
click at [145, 43] on icon at bounding box center [138, 36] width 21 height 21
